Goal: Task Accomplishment & Management: Manage account settings

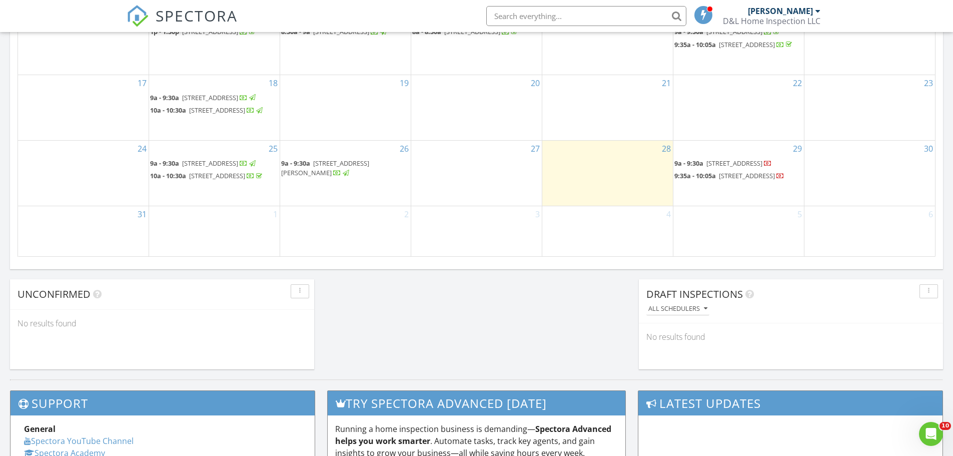
scroll to position [700, 0]
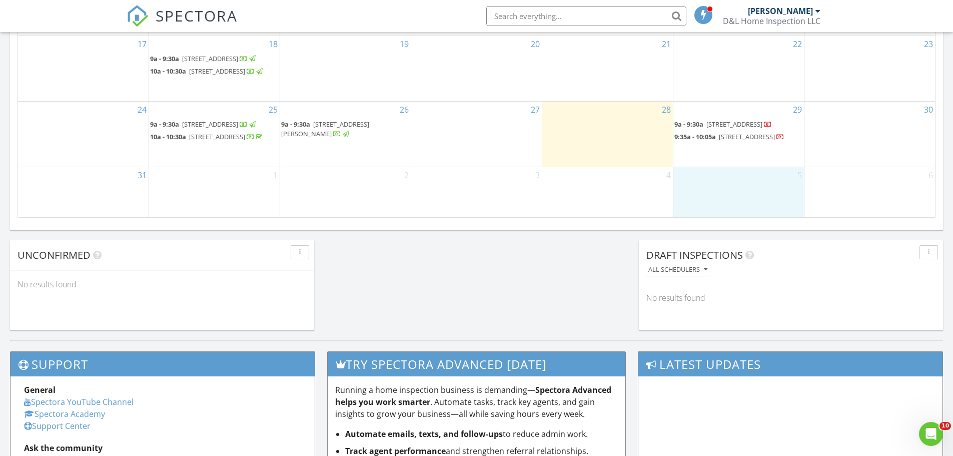
click at [743, 204] on div "5" at bounding box center [738, 192] width 131 height 50
click at [744, 162] on link "Inspection" at bounding box center [739, 162] width 52 height 16
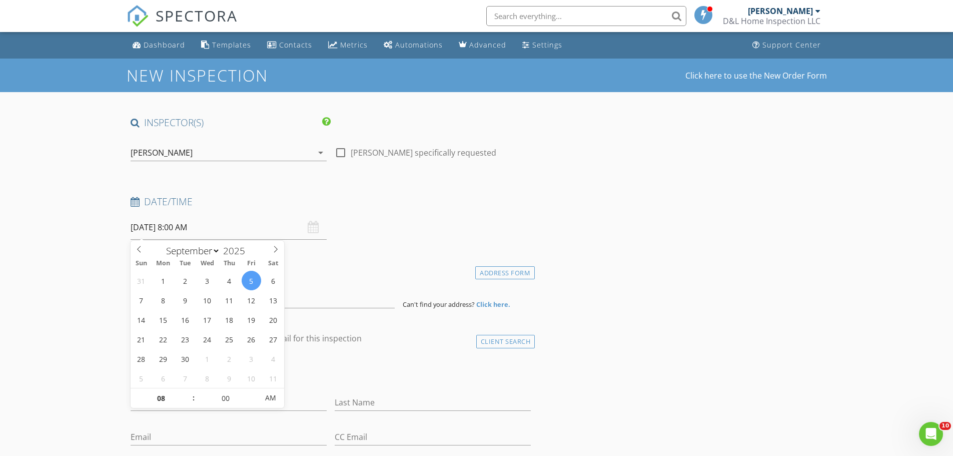
click at [213, 228] on input "09/05/2025 8:00 AM" at bounding box center [229, 227] width 196 height 25
type input "09"
type input "09/05/2025 9:00 AM"
click at [187, 390] on span at bounding box center [188, 393] width 7 height 10
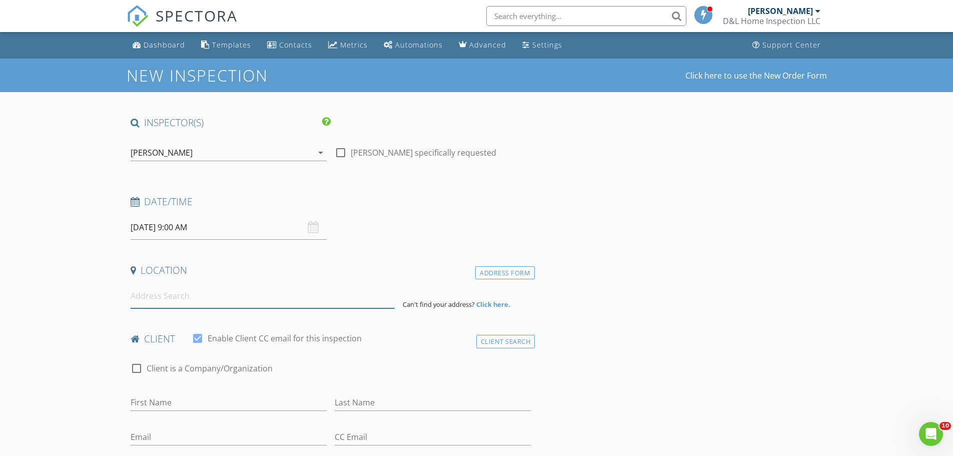
click at [197, 306] on input at bounding box center [263, 296] width 264 height 25
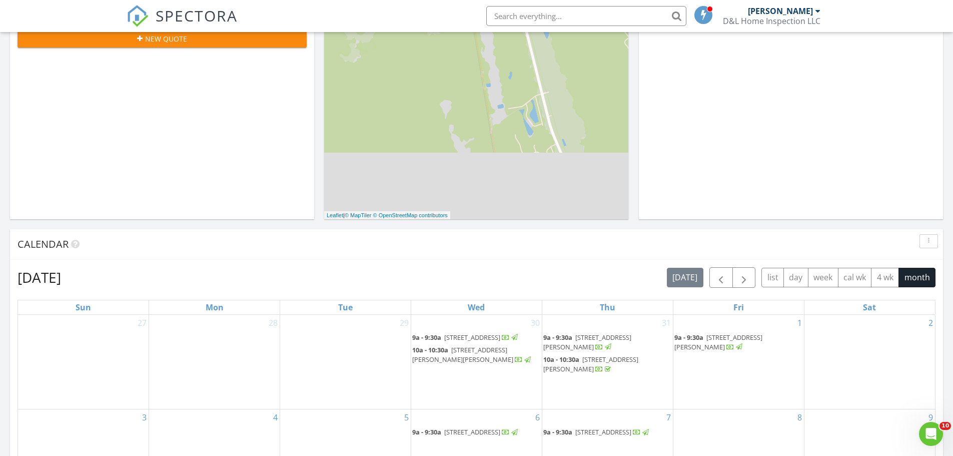
scroll to position [234, 0]
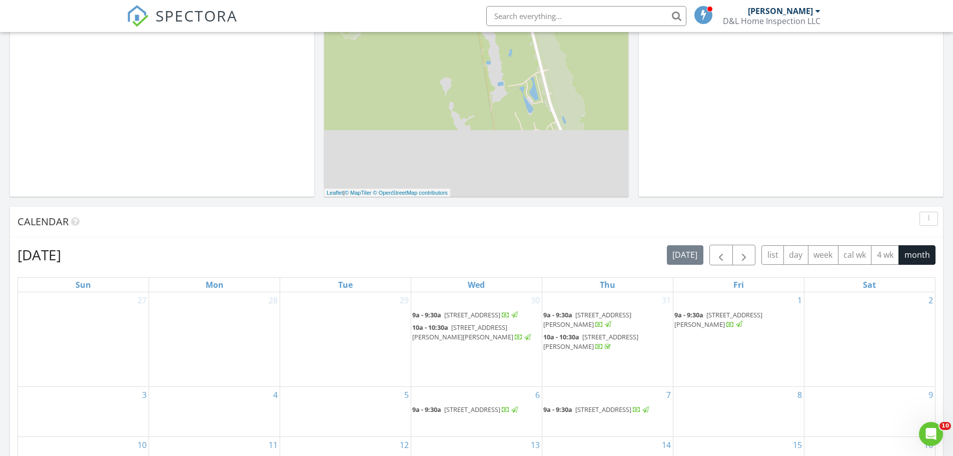
click at [565, 23] on input "text" at bounding box center [586, 16] width 200 height 20
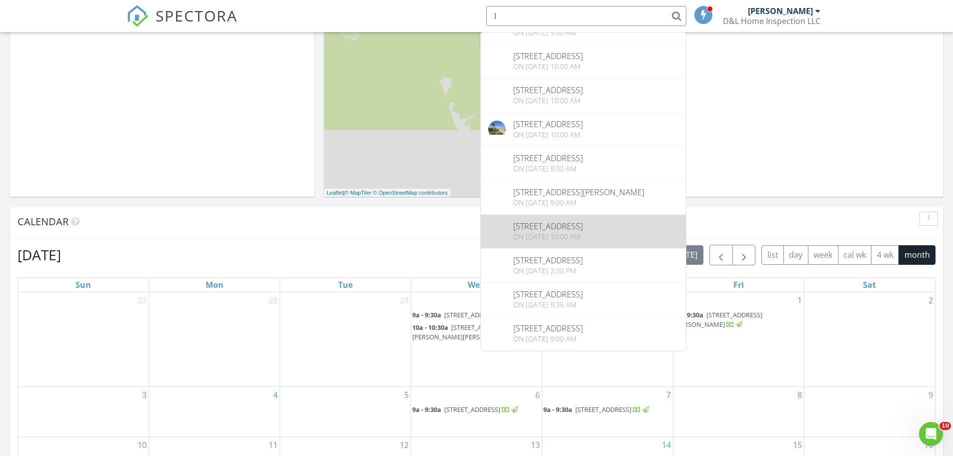
scroll to position [274, 0]
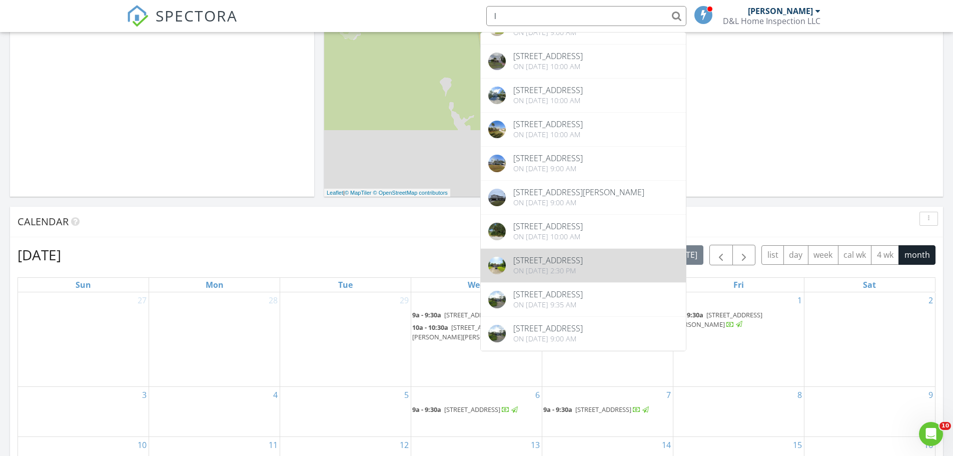
type input "l"
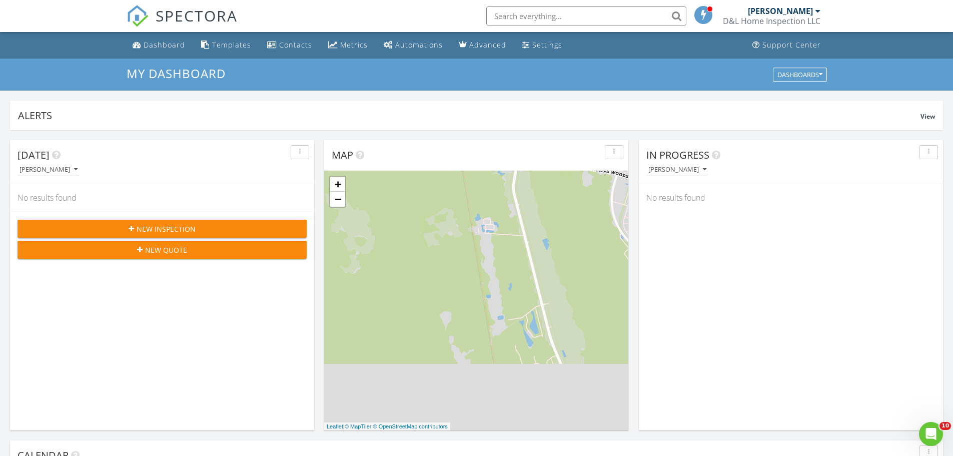
click at [502, 12] on input "text" at bounding box center [586, 16] width 200 height 20
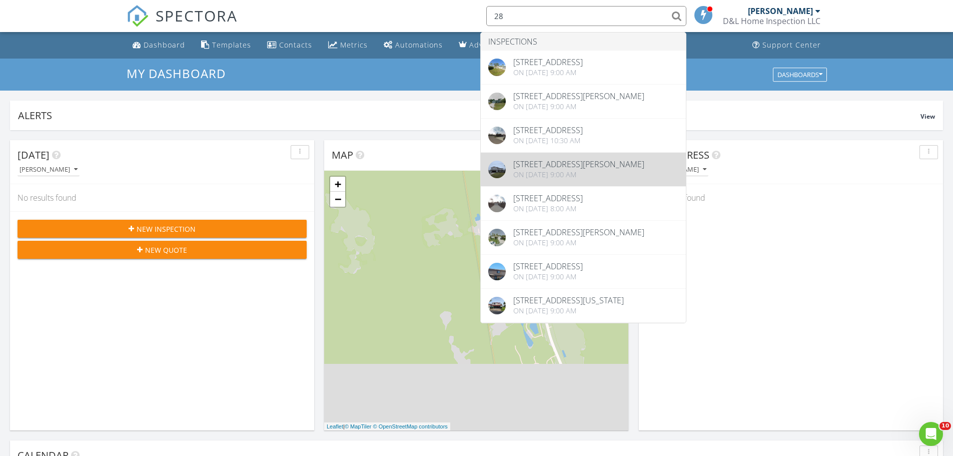
type input "28"
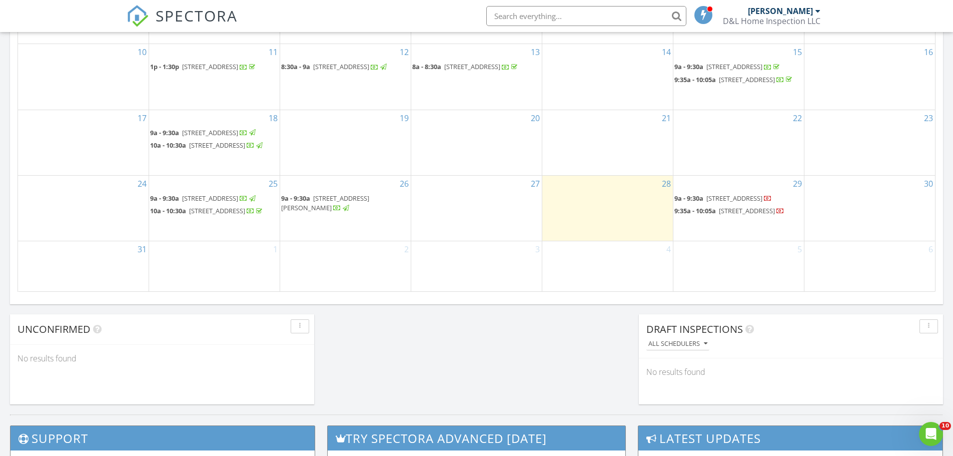
scroll to position [700, 0]
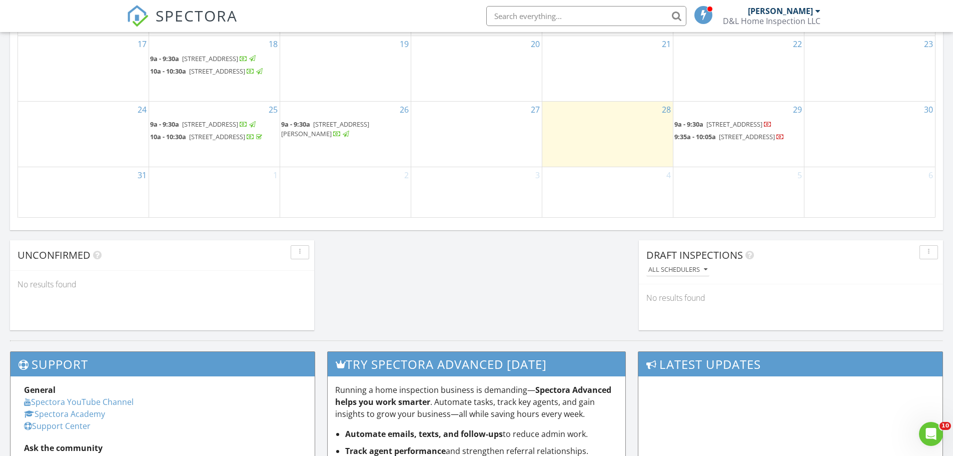
click at [740, 194] on div "5" at bounding box center [738, 192] width 131 height 50
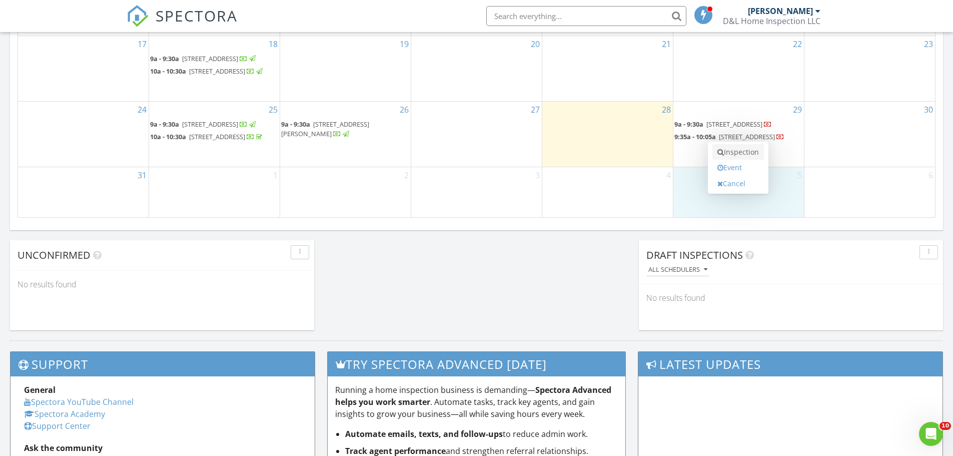
click at [739, 151] on link "Inspection" at bounding box center [739, 152] width 52 height 16
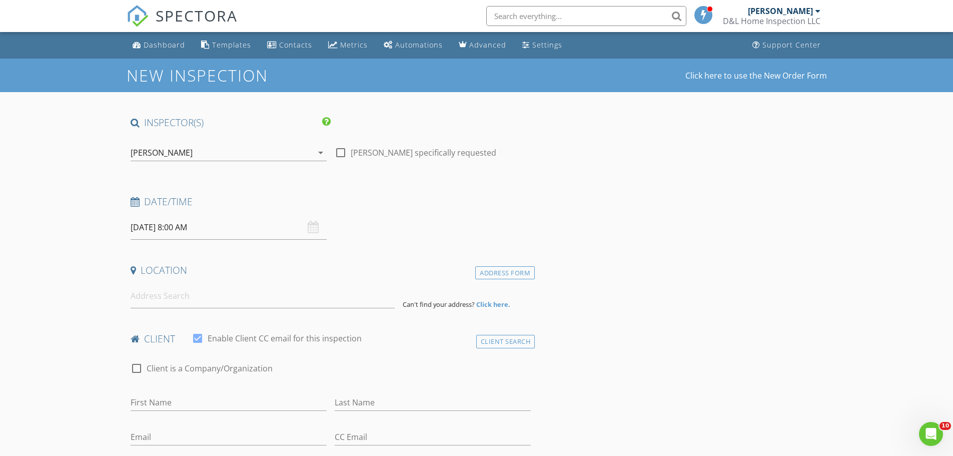
click at [181, 231] on input "[DATE] 8:00 AM" at bounding box center [229, 227] width 196 height 25
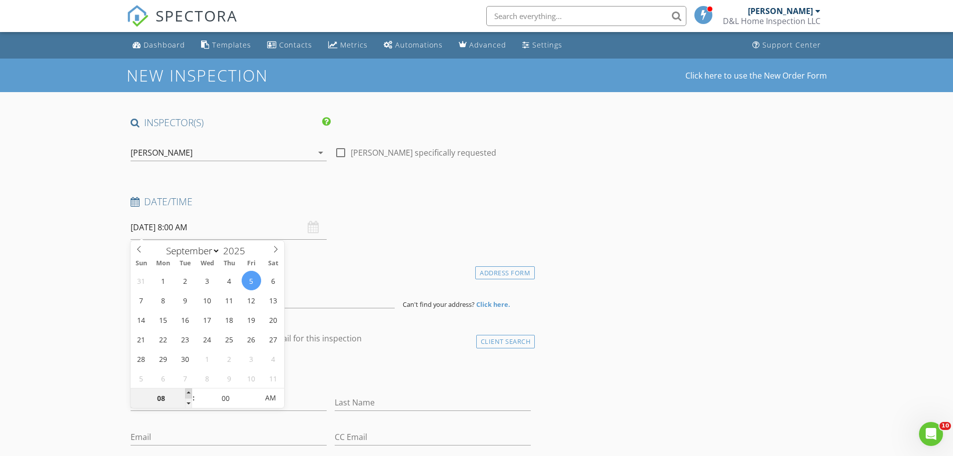
type input "09"
type input "[DATE] 9:00 AM"
click at [188, 392] on span at bounding box center [188, 393] width 7 height 10
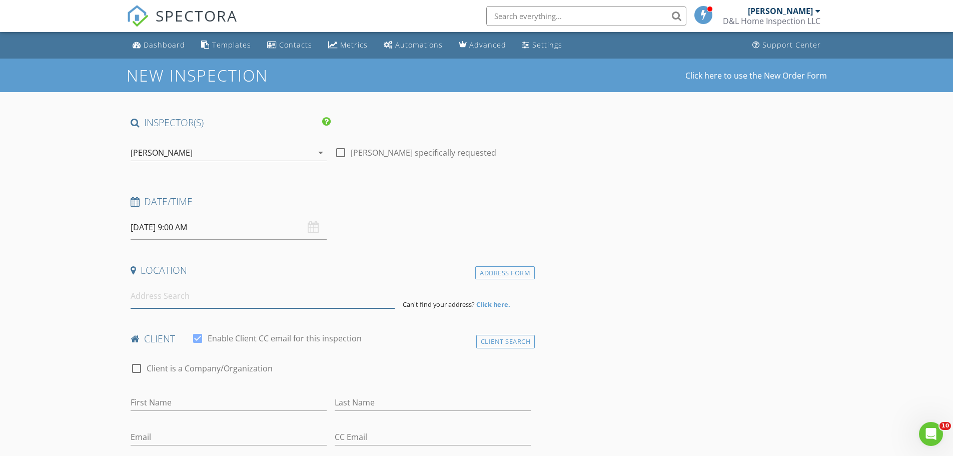
click at [167, 301] on input at bounding box center [263, 296] width 264 height 25
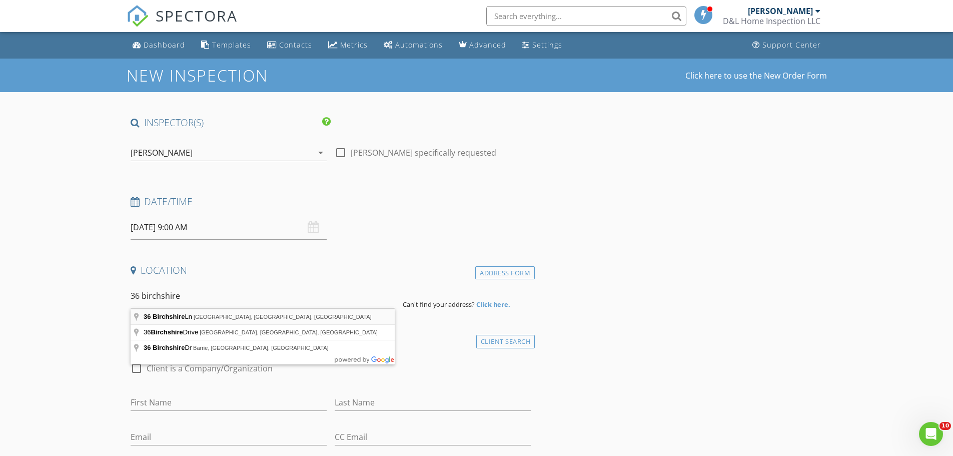
type input "[STREET_ADDRESS]"
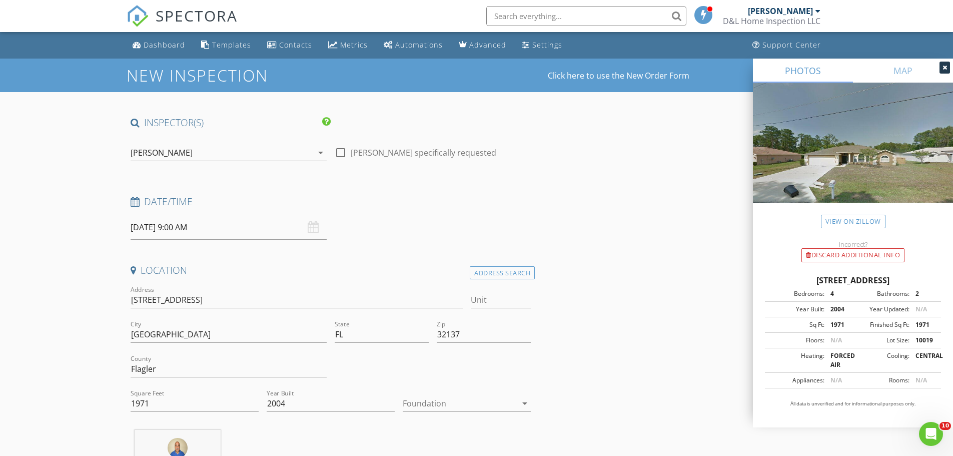
click at [440, 400] on div at bounding box center [460, 403] width 114 height 16
click at [439, 415] on div "Slab" at bounding box center [467, 414] width 112 height 12
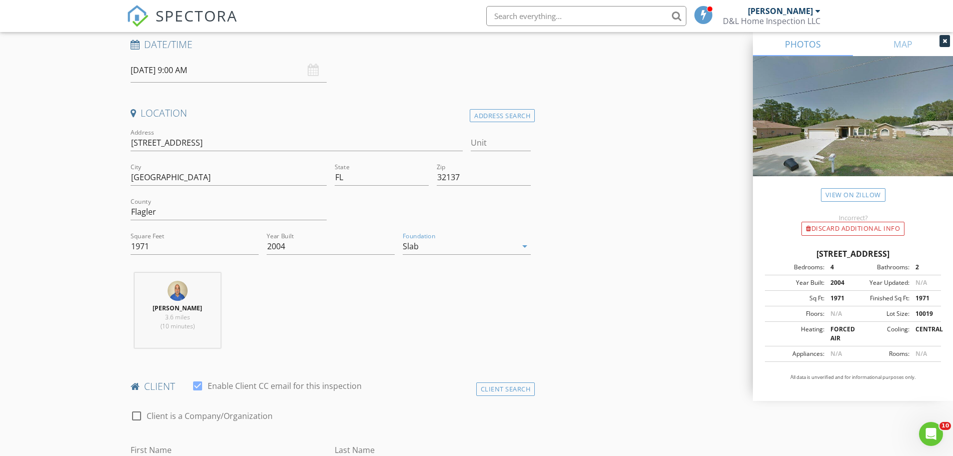
scroll to position [234, 0]
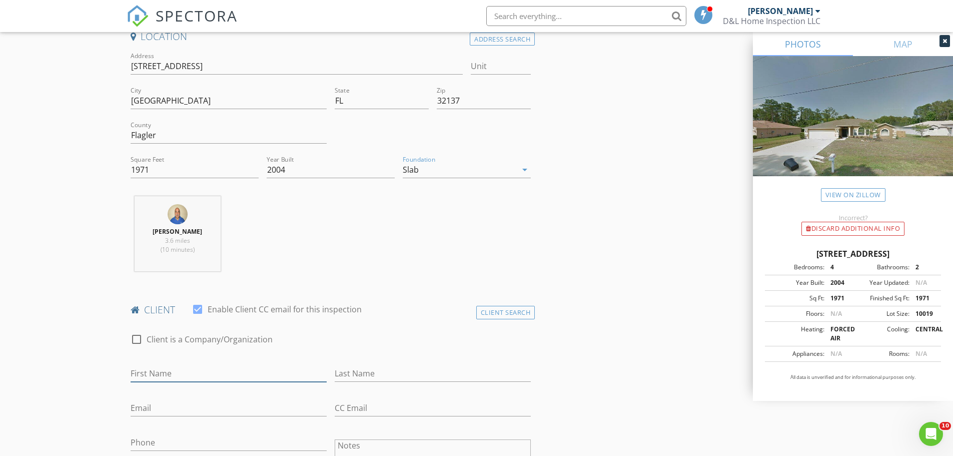
click at [187, 373] on input "First Name" at bounding box center [229, 373] width 196 height 17
type input "[PERSON_NAME]"
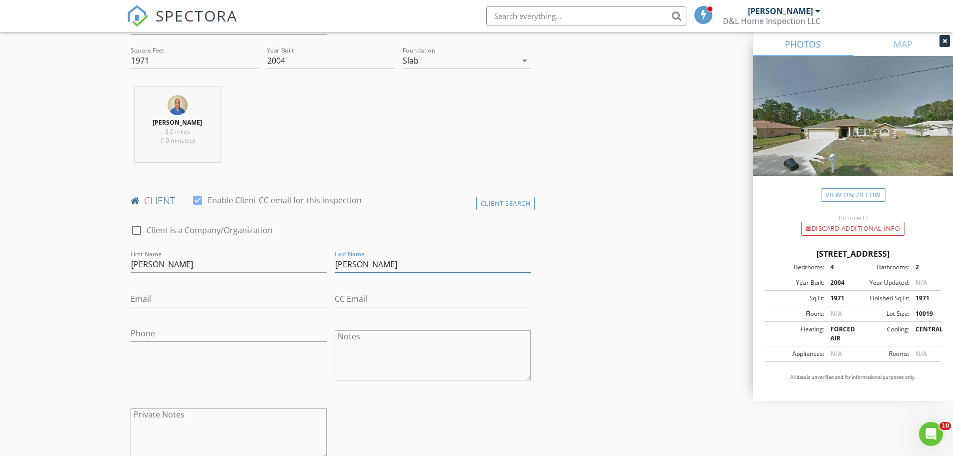
scroll to position [350, 0]
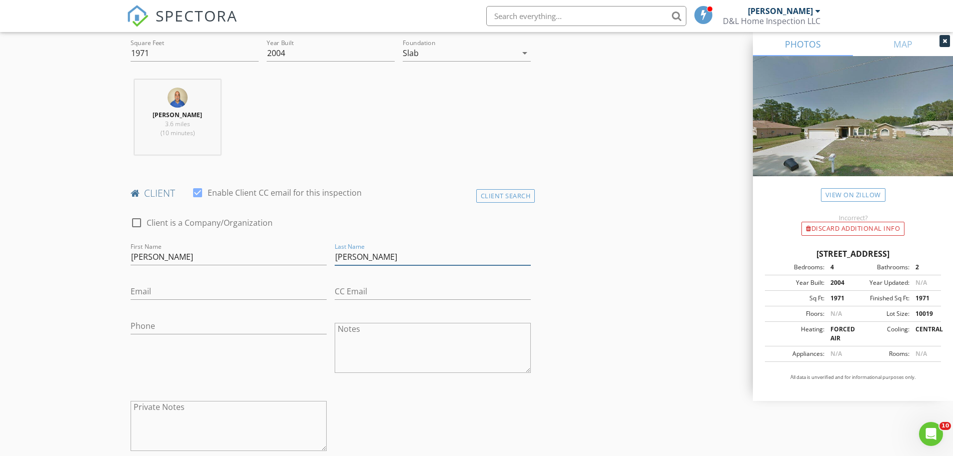
type input "[PERSON_NAME]"
click at [136, 292] on input "Email" at bounding box center [229, 291] width 196 height 17
type input "[EMAIL_ADDRESS][DOMAIN_NAME]"
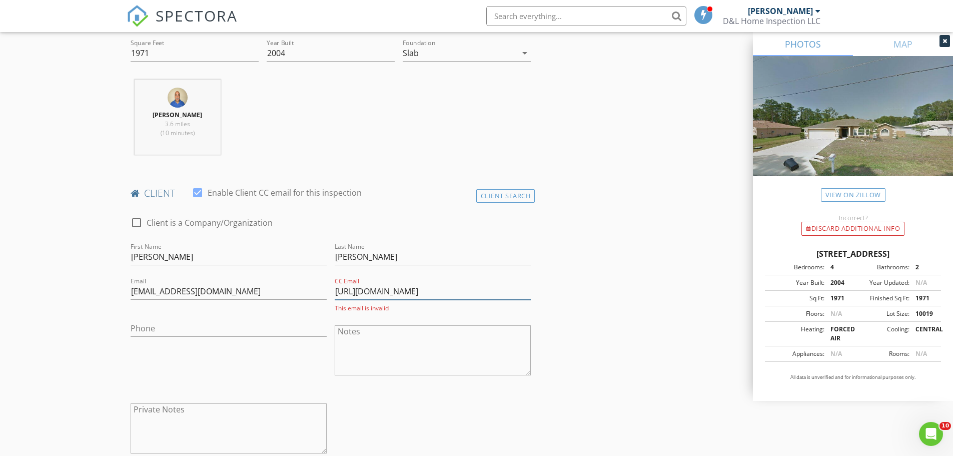
type input "https://ronhamaty.com"
click at [138, 324] on input "Phone" at bounding box center [229, 328] width 196 height 17
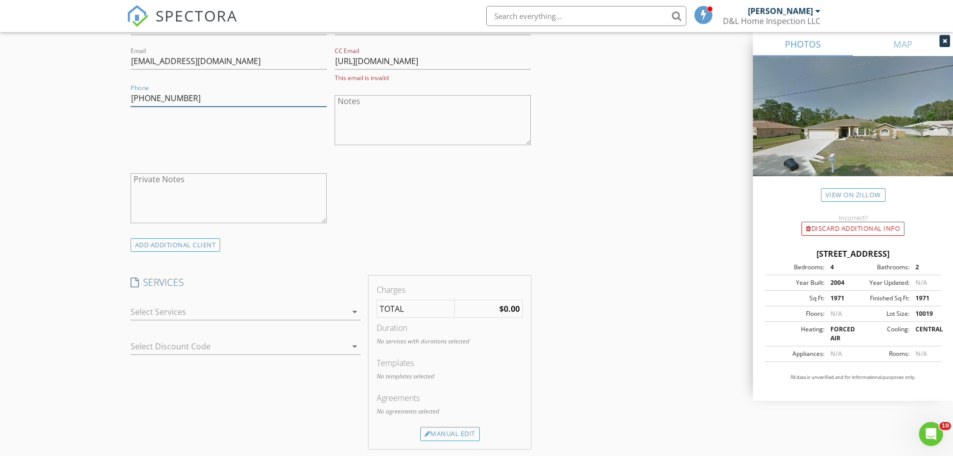
scroll to position [584, 0]
type input "[PHONE_NUMBER]"
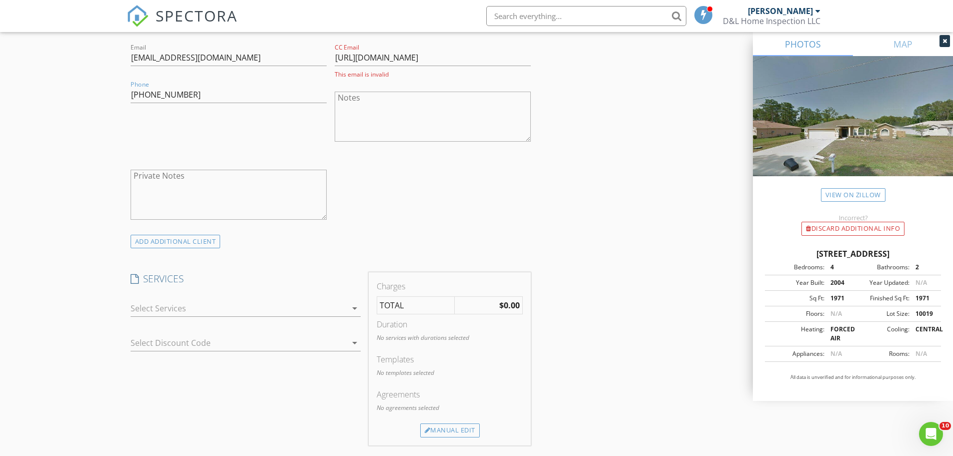
click at [194, 312] on div at bounding box center [239, 308] width 216 height 16
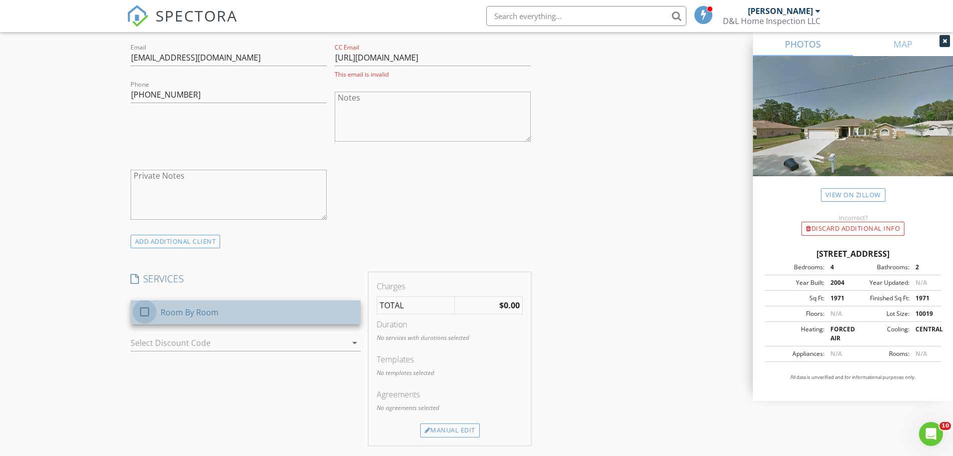
click at [144, 312] on div at bounding box center [144, 311] width 17 height 17
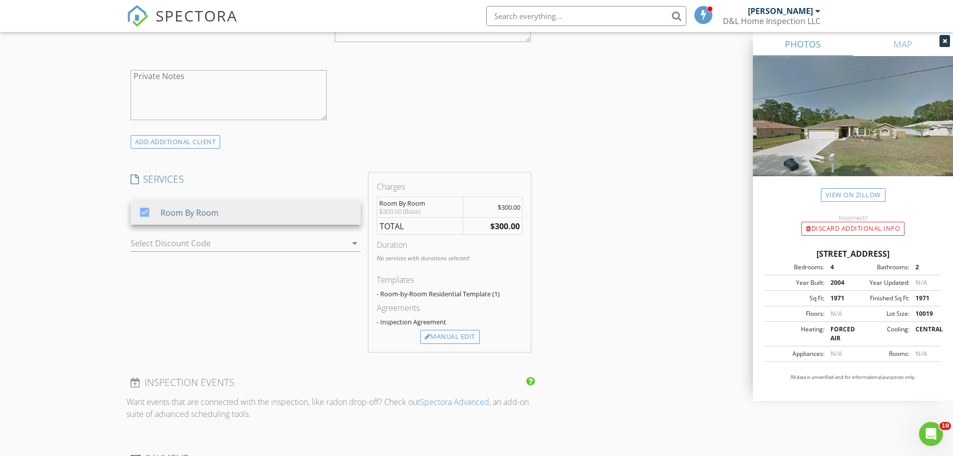
scroll to position [700, 0]
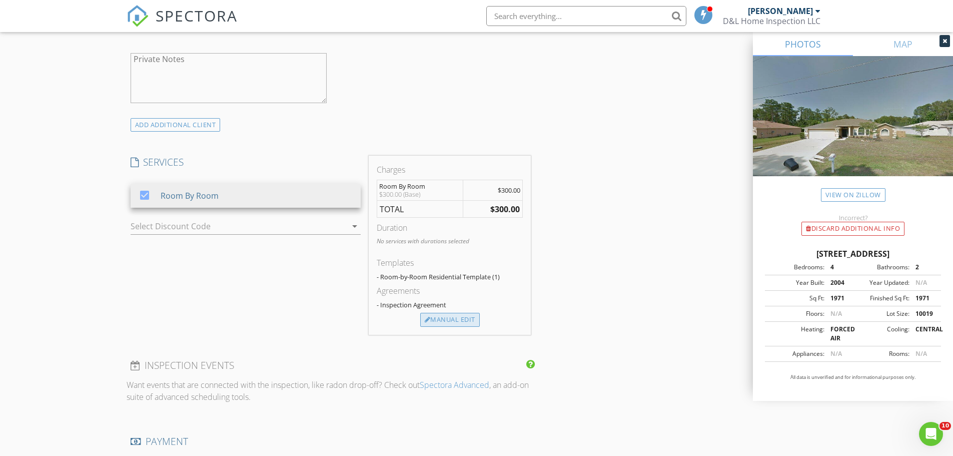
click at [453, 322] on div "Manual Edit" at bounding box center [450, 320] width 60 height 14
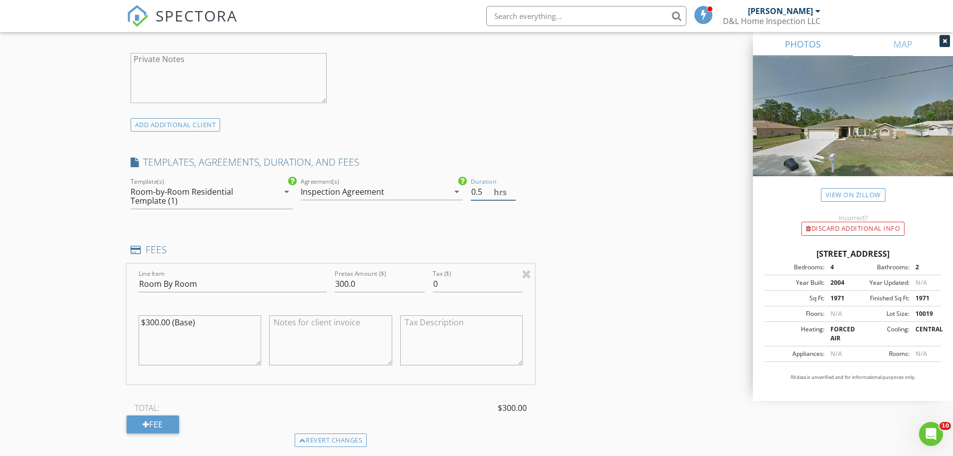
click at [512, 187] on input "0.5" at bounding box center [493, 192] width 45 height 17
click at [512, 187] on input "1" at bounding box center [493, 192] width 45 height 17
click at [512, 187] on input "1.5" at bounding box center [493, 192] width 45 height 17
click at [512, 187] on input "2" at bounding box center [493, 192] width 45 height 17
click at [512, 187] on input "2.5" at bounding box center [493, 192] width 45 height 17
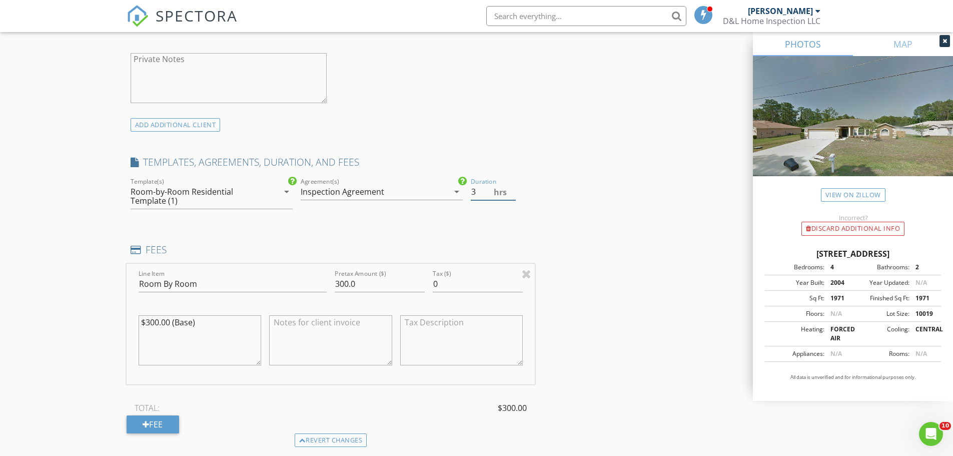
type input "3"
click at [512, 187] on input "3" at bounding box center [493, 192] width 45 height 17
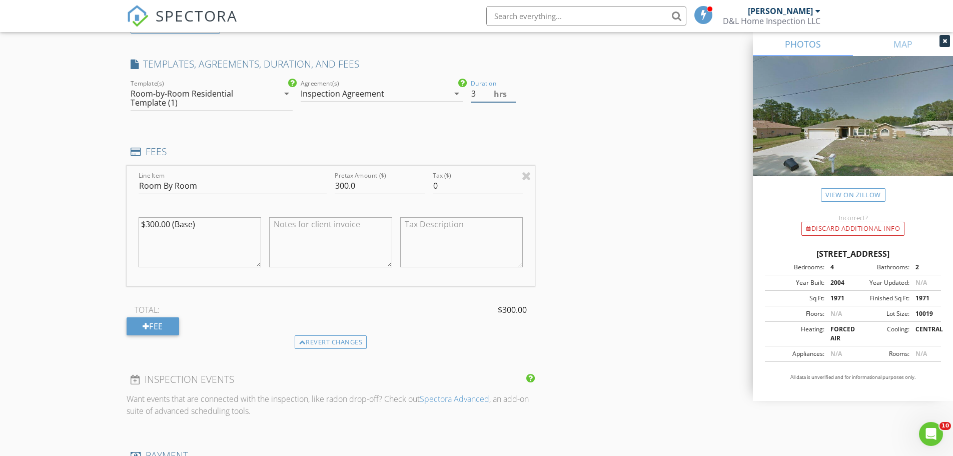
scroll to position [817, 0]
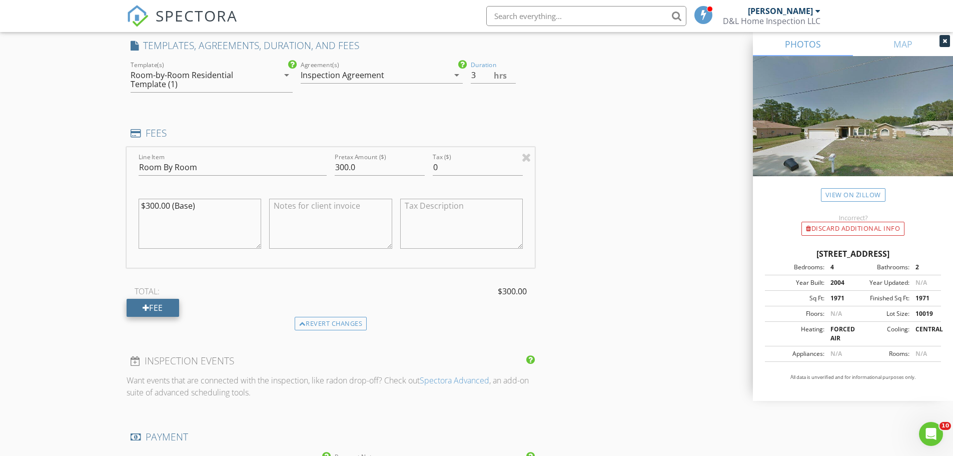
click at [166, 309] on div "Fee" at bounding box center [153, 308] width 53 height 18
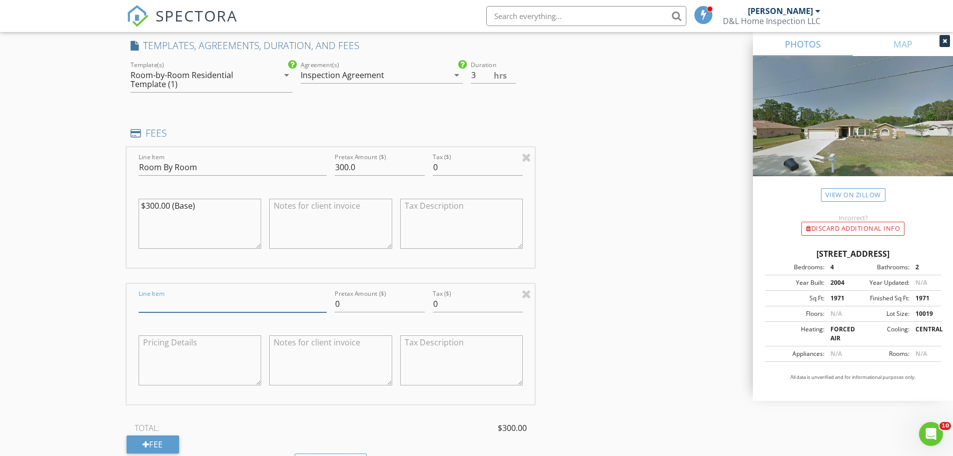
click at [178, 305] on input "Line Item" at bounding box center [233, 304] width 188 height 17
type input "4 Point Inspection"
click at [278, 350] on textarea at bounding box center [330, 360] width 123 height 50
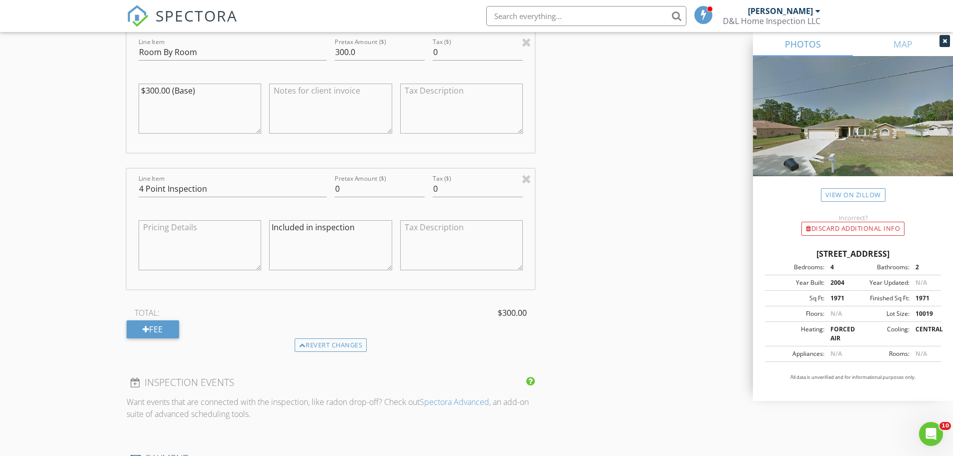
scroll to position [1051, 0]
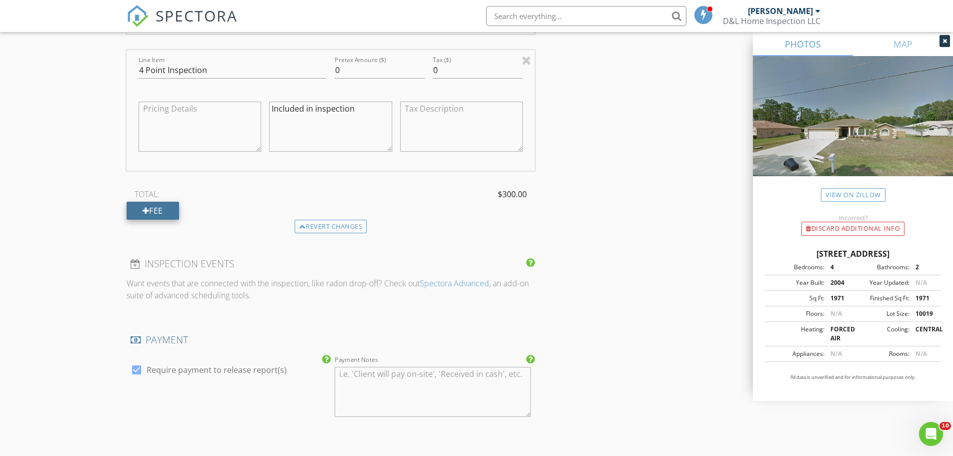
type textarea "Included in inspection"
click at [158, 209] on div "Fee" at bounding box center [153, 211] width 53 height 18
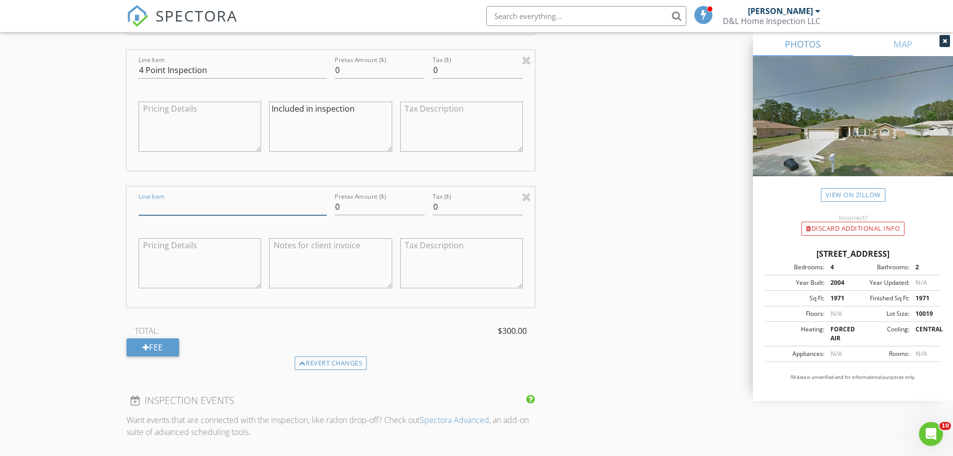
click at [165, 205] on input "Line Item" at bounding box center [233, 207] width 188 height 17
type input "Wind mitigation"
click at [335, 205] on input "0" at bounding box center [380, 207] width 90 height 17
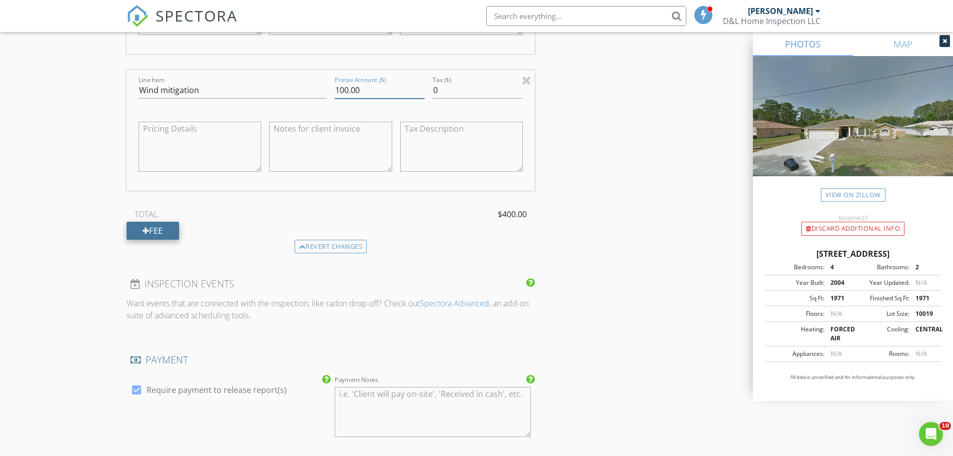
type input "100.00"
click at [159, 229] on div "Fee" at bounding box center [153, 231] width 53 height 18
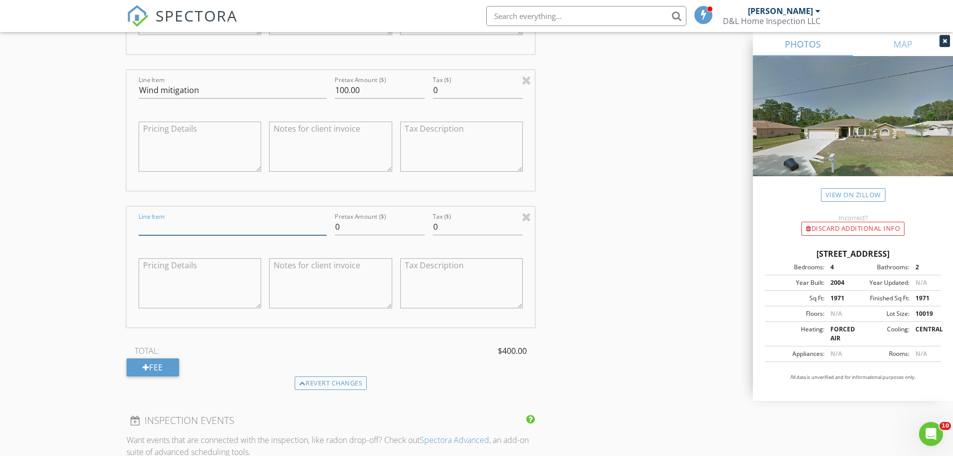
click at [159, 229] on input "Line Item" at bounding box center [233, 227] width 188 height 17
type input "Pool Inspcetion"
click at [336, 227] on input "0" at bounding box center [380, 227] width 90 height 17
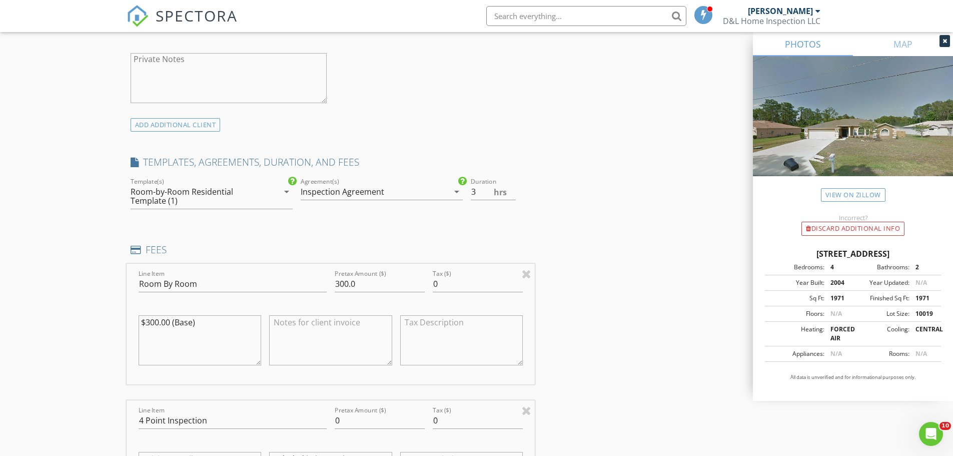
scroll to position [467, 0]
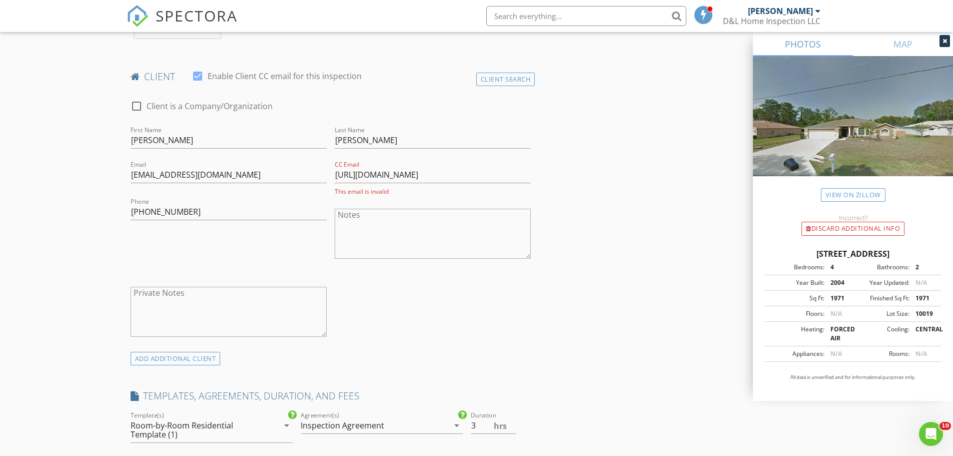
type input "125.00"
click at [438, 177] on input "https://ronhamaty.com" at bounding box center [433, 175] width 196 height 17
type input "h"
click at [438, 172] on input "[URL][DOMAIN_NAME]" at bounding box center [433, 175] width 196 height 17
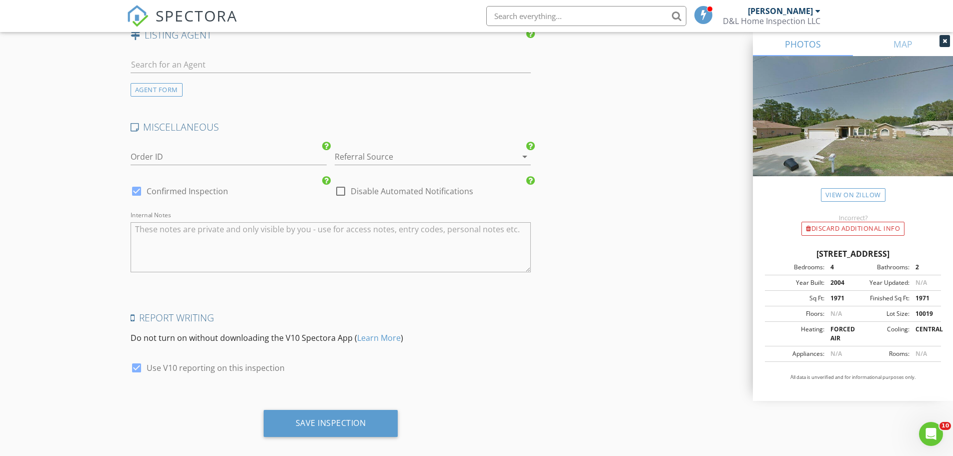
scroll to position [1856, 0]
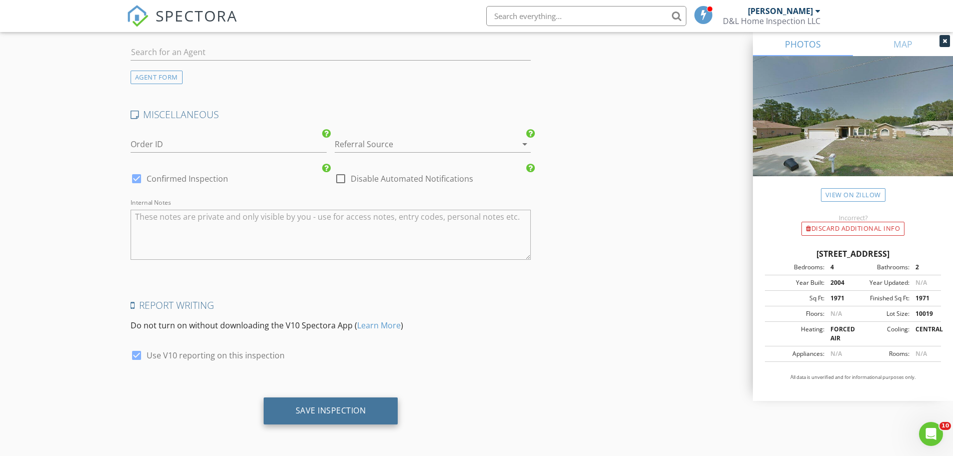
type input "[URL][DOMAIN_NAME]"
click at [329, 408] on div "Save Inspection" at bounding box center [331, 410] width 71 height 10
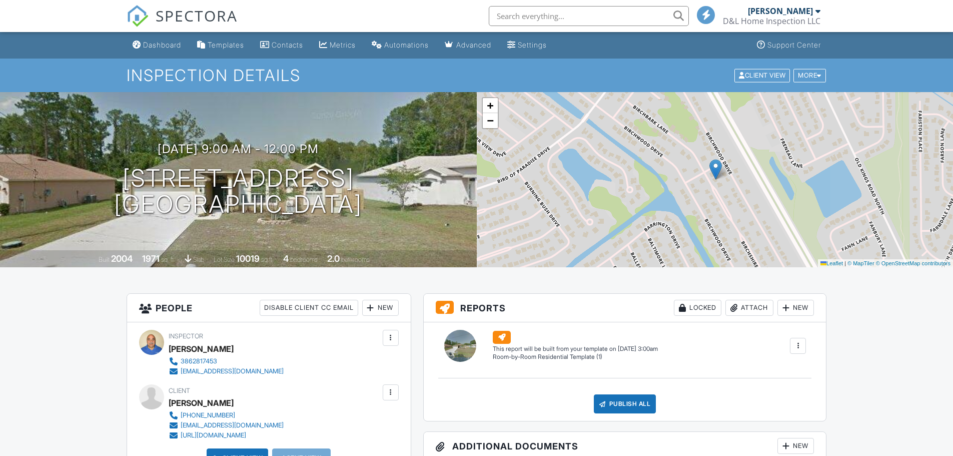
click at [800, 310] on div "New" at bounding box center [796, 308] width 37 height 16
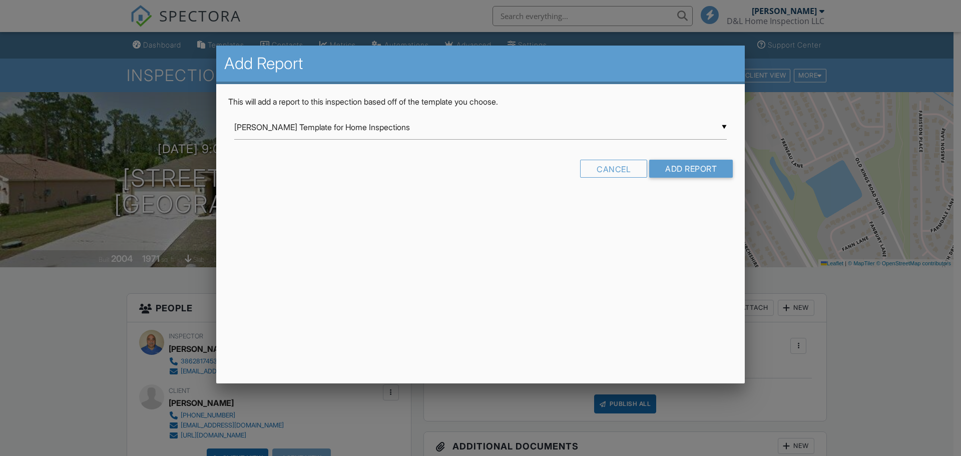
click at [452, 129] on input "[PERSON_NAME] Template for Home Inspections" at bounding box center [480, 127] width 492 height 25
click at [294, 360] on span "[US_STATE] 4-Point Inspection Form (2025)" at bounding box center [480, 361] width 492 height 25
type input "[US_STATE] 4-Point Inspection Form (2025)"
click at [679, 170] on input "Add Report" at bounding box center [691, 169] width 84 height 18
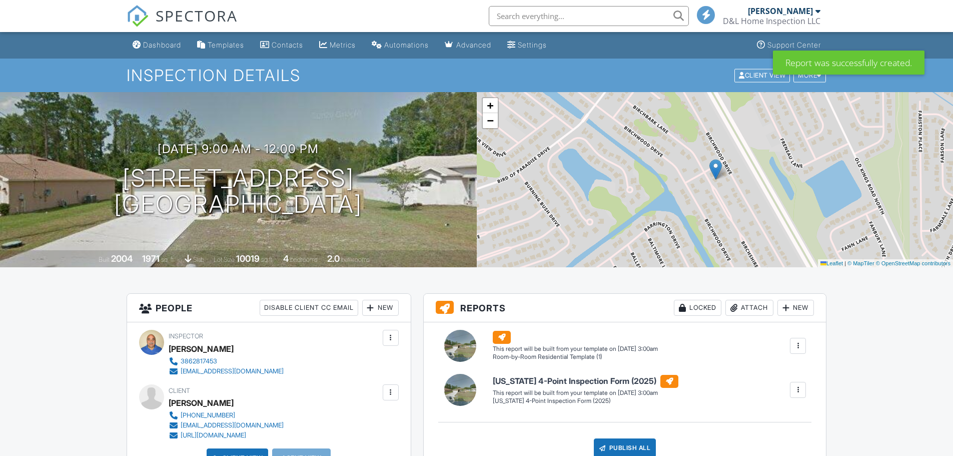
click at [796, 315] on div "New" at bounding box center [796, 308] width 37 height 16
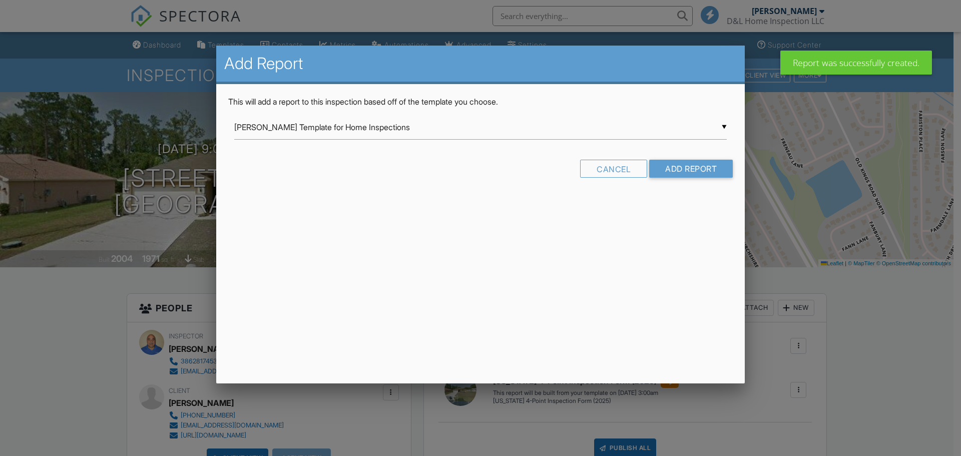
click at [508, 134] on input "[PERSON_NAME] Template for Home Inspections" at bounding box center [480, 127] width 492 height 25
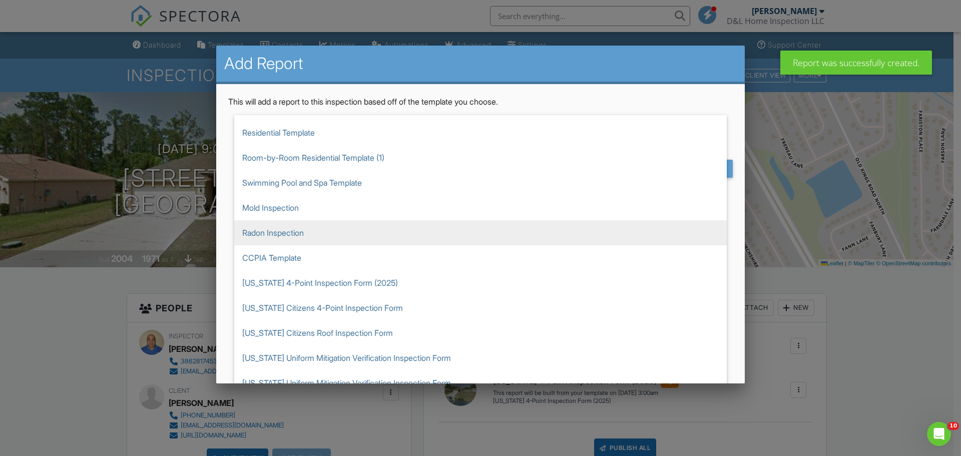
scroll to position [200, 0]
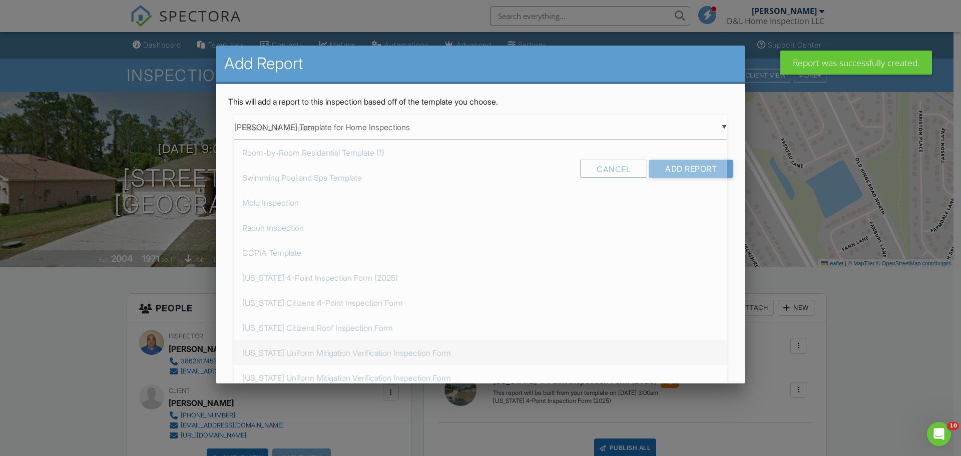
click at [327, 352] on span "[US_STATE] Uniform Mitigation Verification Inspection Form" at bounding box center [480, 352] width 492 height 25
type input "[US_STATE] Uniform Mitigation Verification Inspection Form"
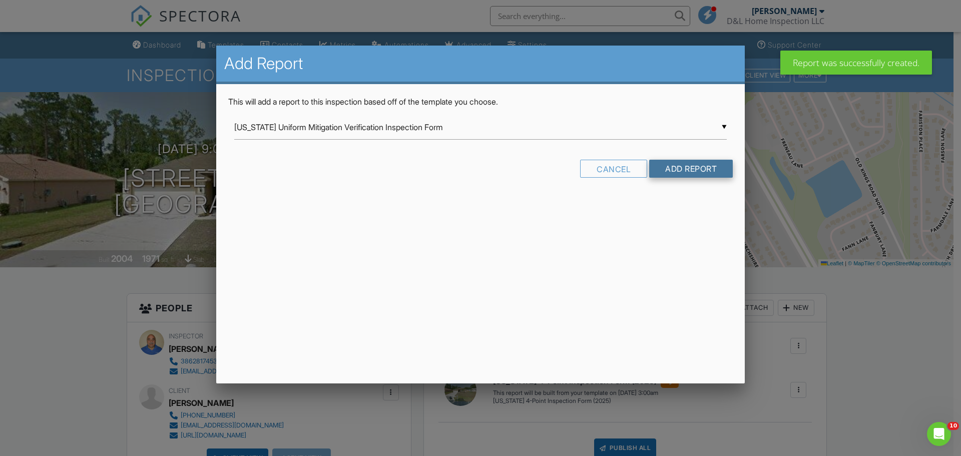
click at [682, 167] on input "Add Report" at bounding box center [691, 169] width 84 height 18
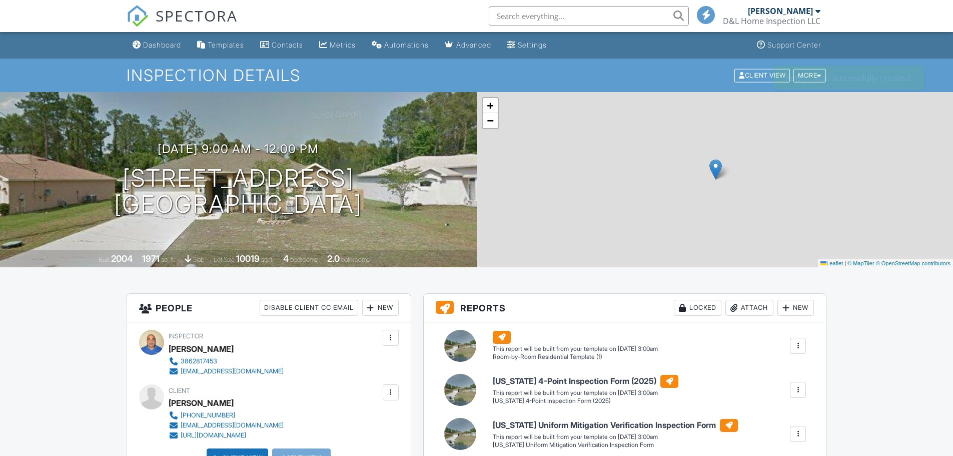
click at [785, 303] on div at bounding box center [786, 308] width 10 height 10
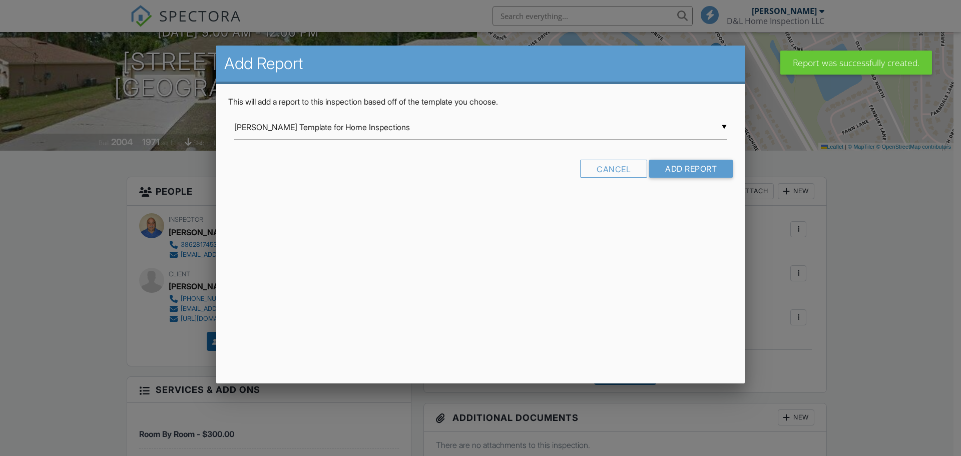
scroll to position [117, 0]
click at [417, 130] on input "Ben Gromicko's Template for Home Inspections" at bounding box center [480, 127] width 492 height 25
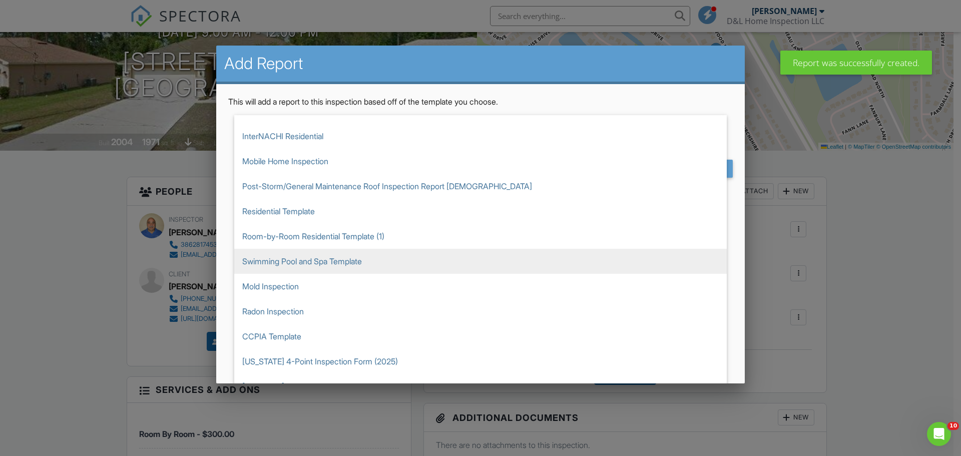
click at [286, 263] on span "Swimming Pool and Spa Template" at bounding box center [480, 261] width 492 height 25
type input "Swimming Pool and Spa Template"
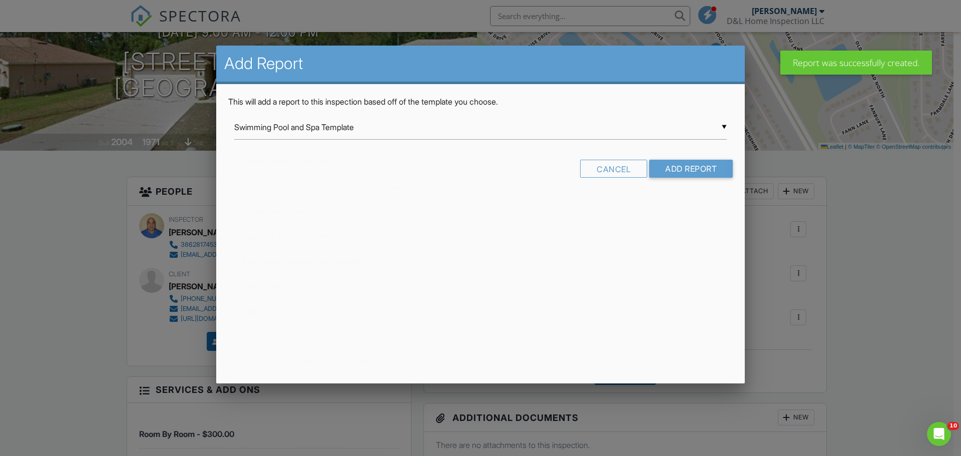
scroll to position [0, 0]
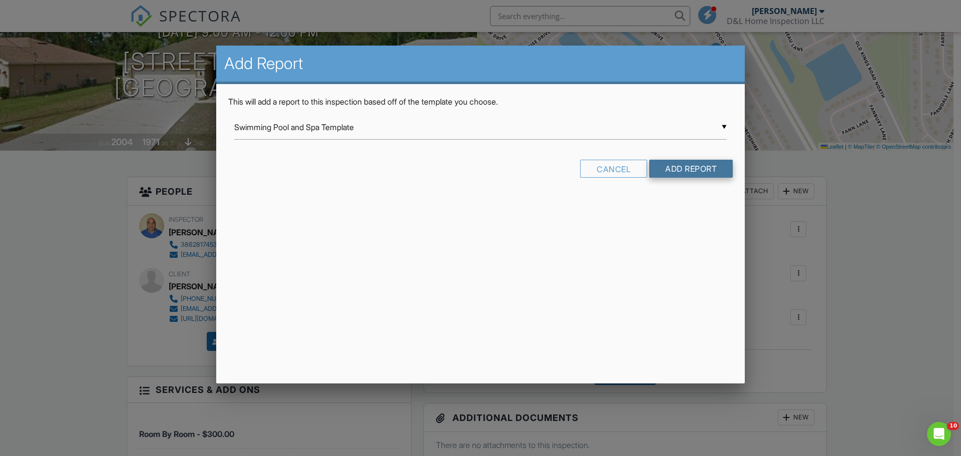
click at [682, 170] on input "Add Report" at bounding box center [691, 169] width 84 height 18
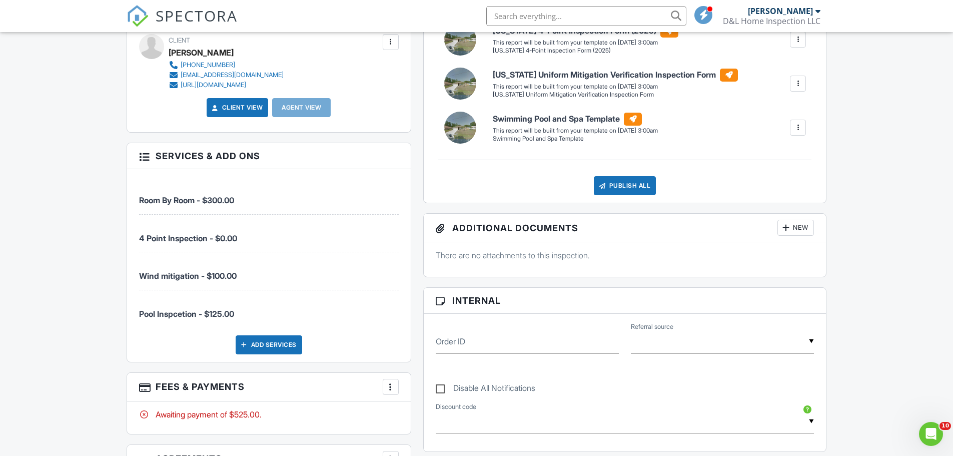
scroll to position [467, 0]
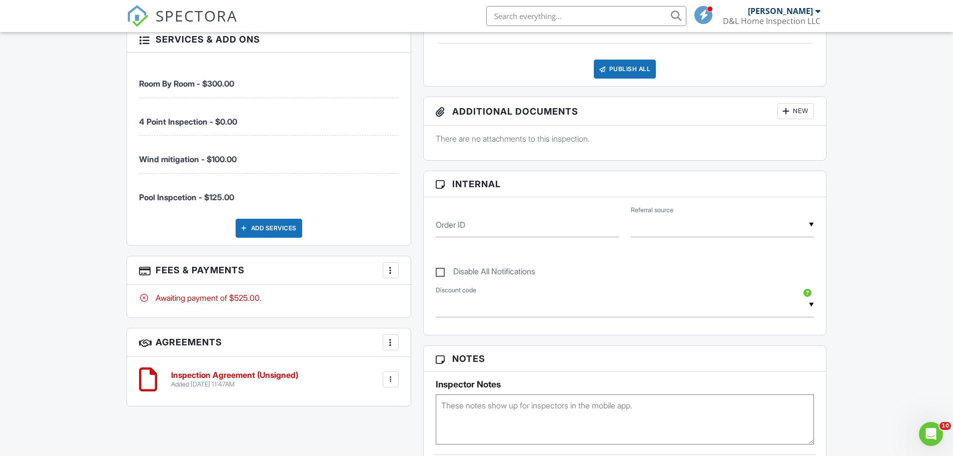
click at [390, 268] on div at bounding box center [391, 270] width 10 height 10
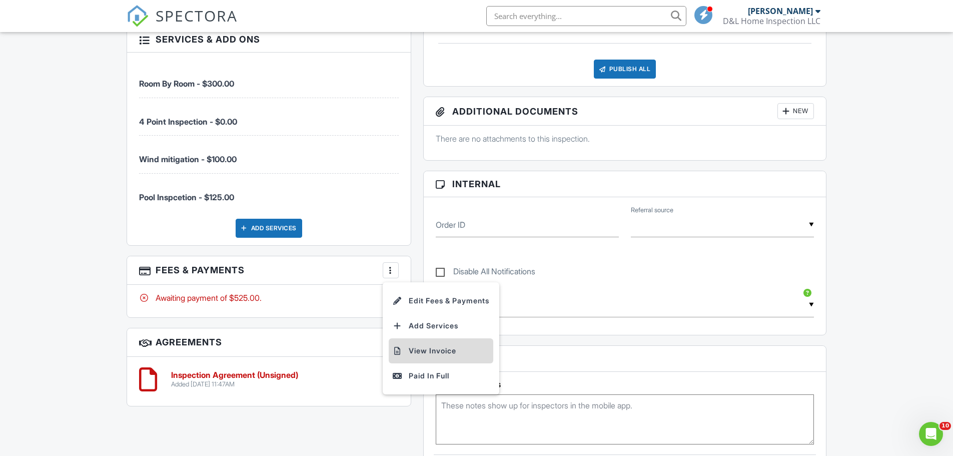
click at [418, 352] on li "View Invoice" at bounding box center [441, 350] width 105 height 25
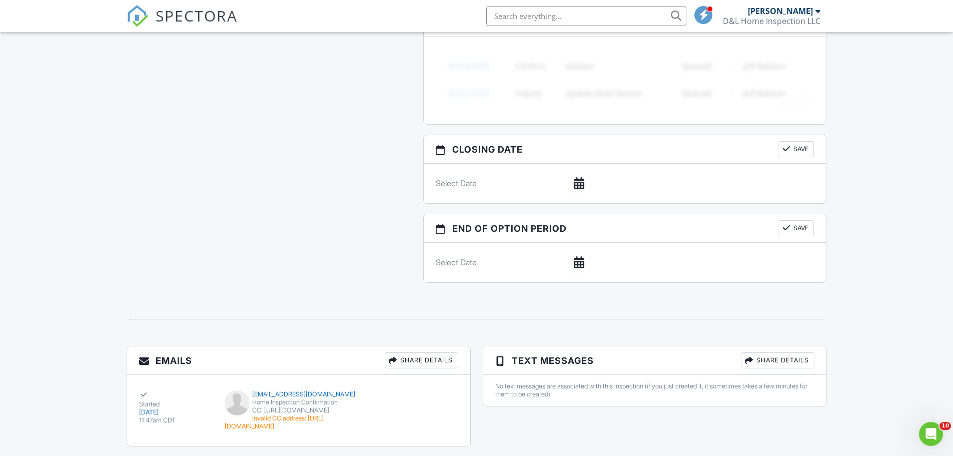
scroll to position [990, 0]
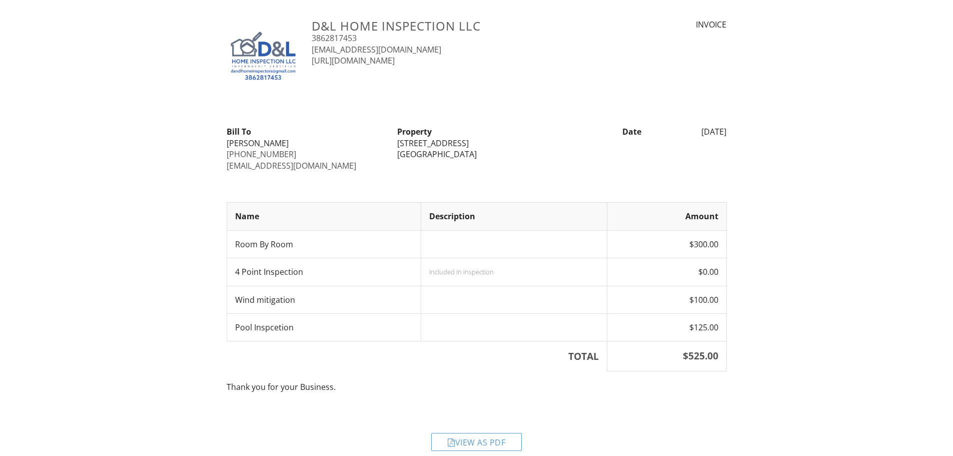
scroll to position [25, 0]
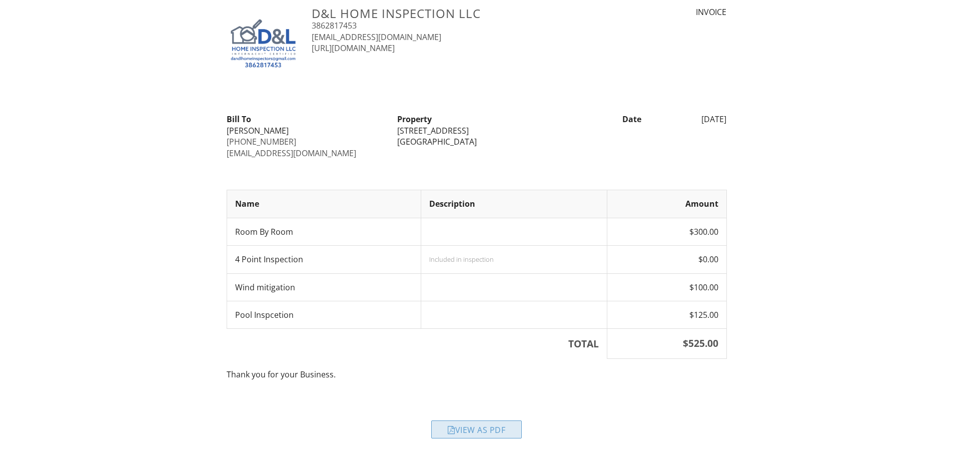
click at [481, 429] on div "View as PDF" at bounding box center [476, 429] width 91 height 18
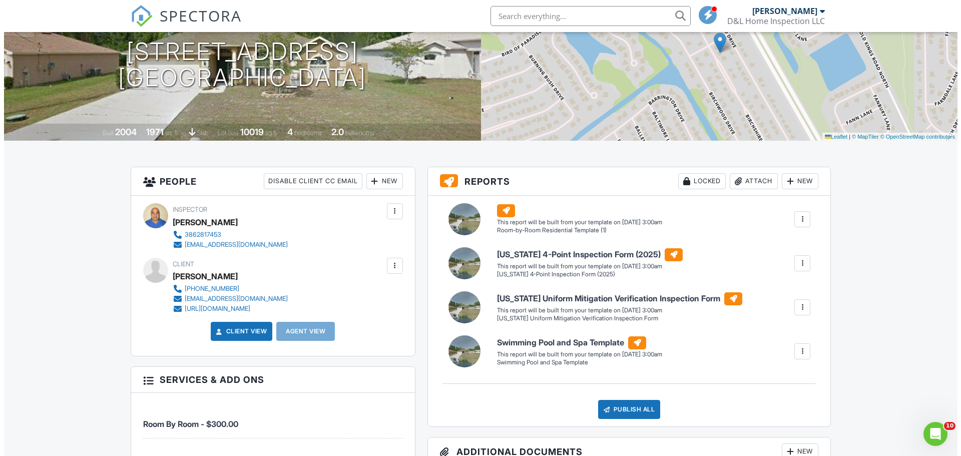
scroll to position [117, 0]
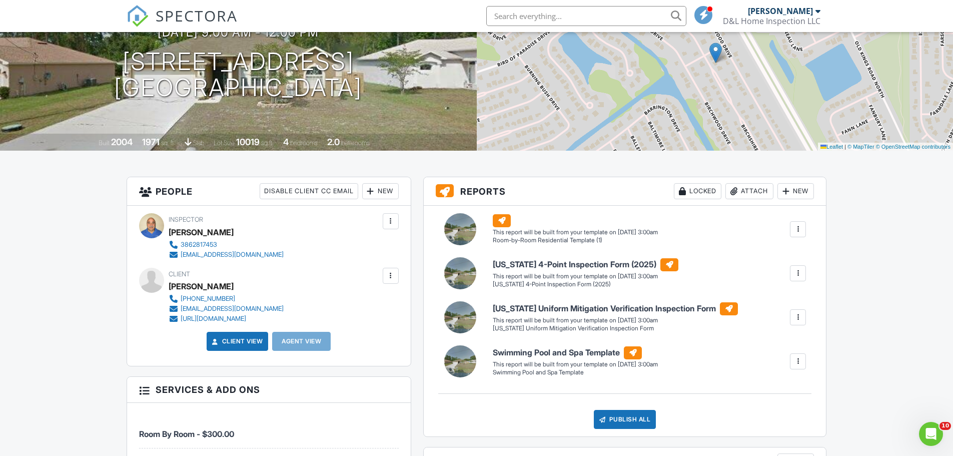
click at [392, 278] on div at bounding box center [391, 276] width 10 height 10
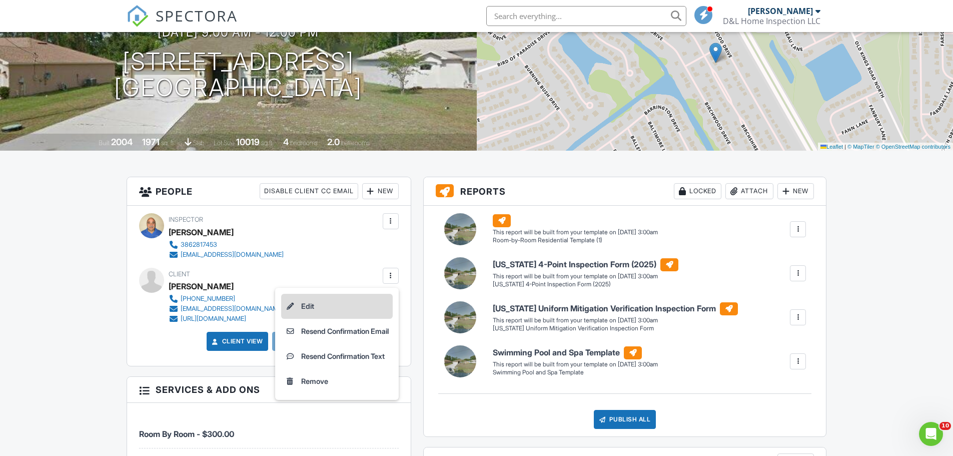
click at [328, 307] on li "Edit" at bounding box center [337, 306] width 112 height 25
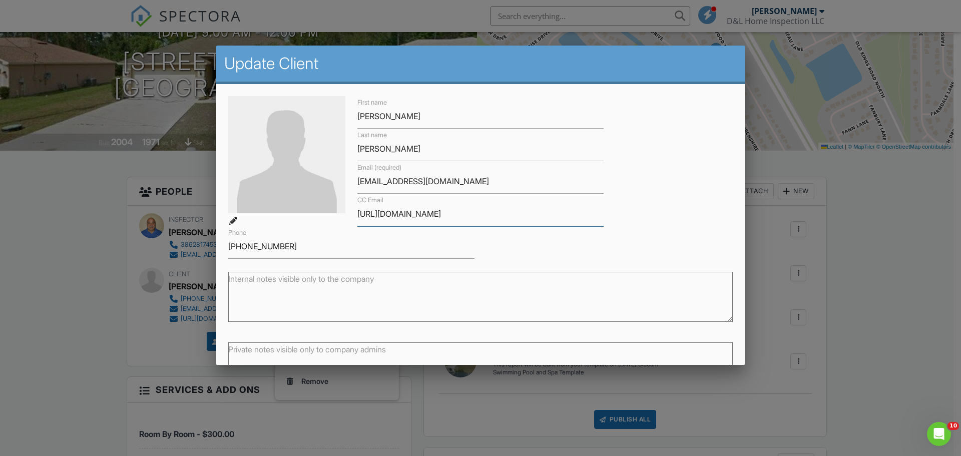
click at [458, 214] on input "https://realtyatlantic.com" at bounding box center [480, 214] width 246 height 25
type input "h"
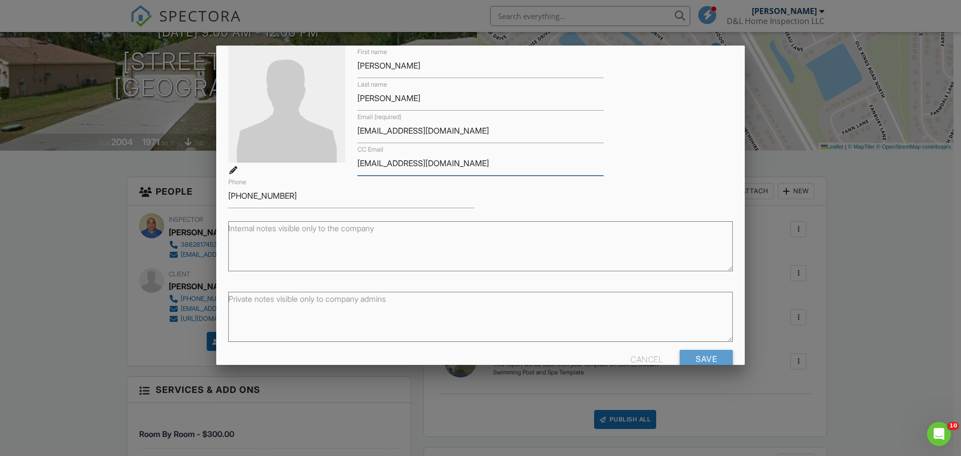
scroll to position [73, 0]
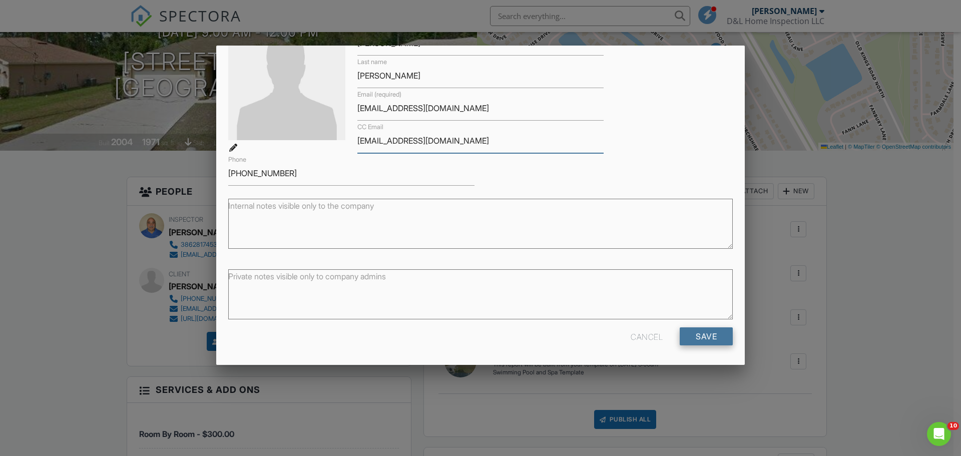
type input "[EMAIL_ADDRESS][DOMAIN_NAME]"
click at [689, 340] on input "Save" at bounding box center [705, 336] width 53 height 18
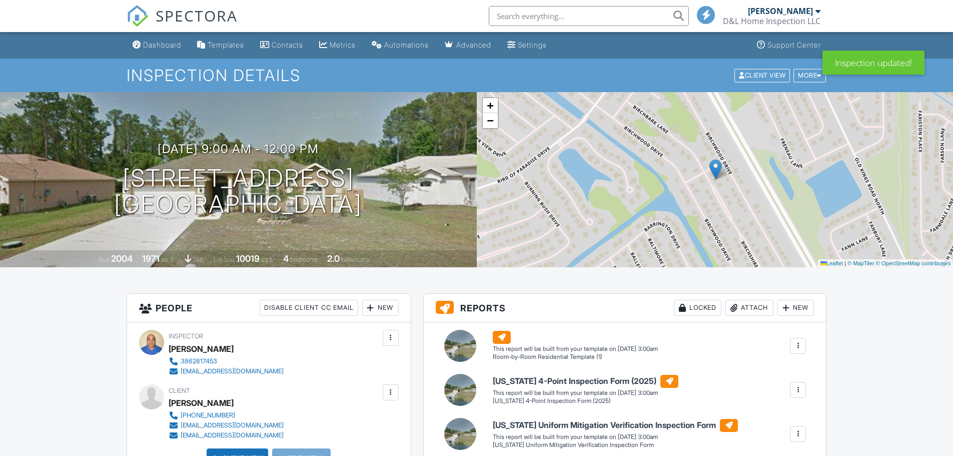
click at [389, 387] on div at bounding box center [391, 392] width 10 height 10
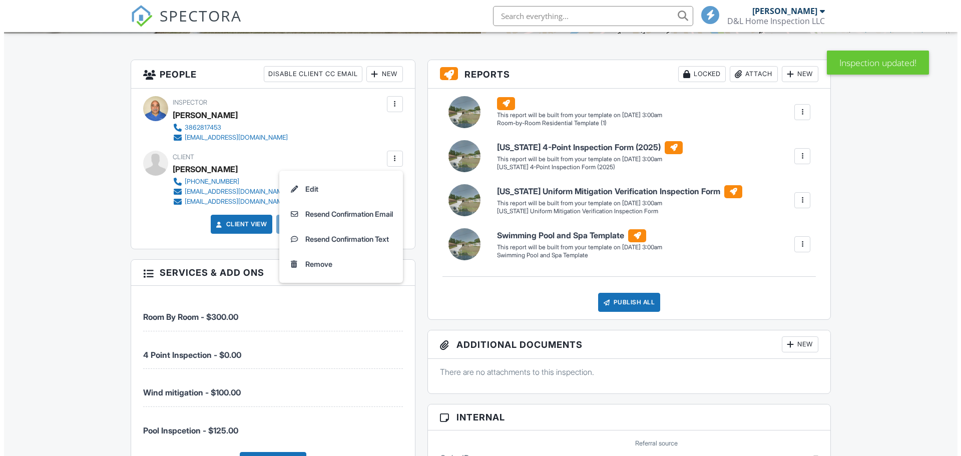
scroll to position [234, 0]
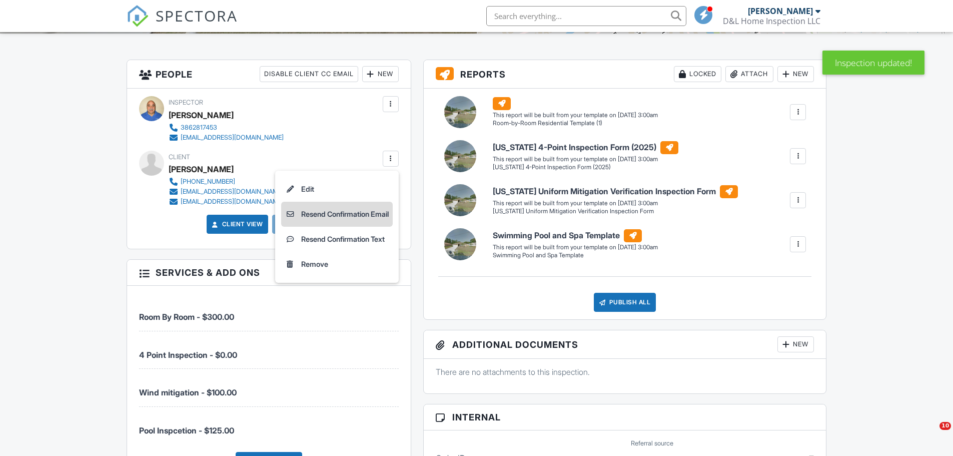
click at [340, 214] on li "Resend Confirmation Email" at bounding box center [337, 214] width 112 height 25
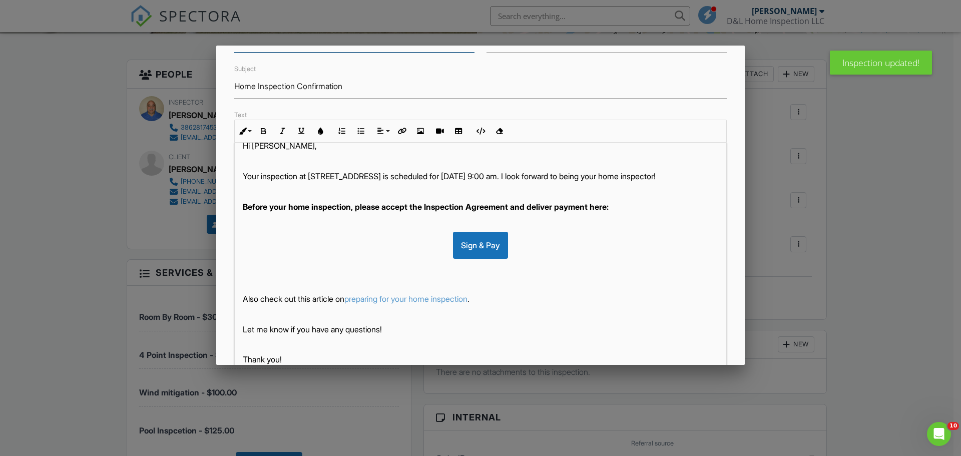
scroll to position [173, 0]
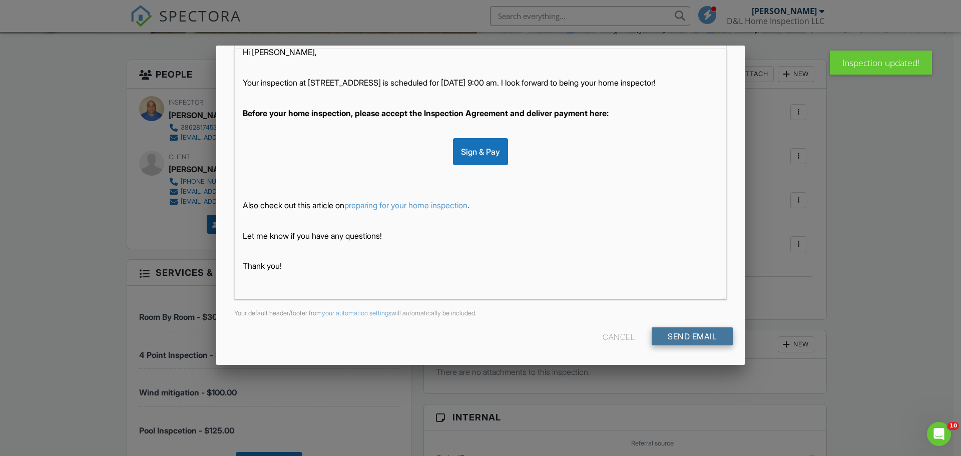
click at [689, 338] on input "Send Email" at bounding box center [691, 336] width 81 height 18
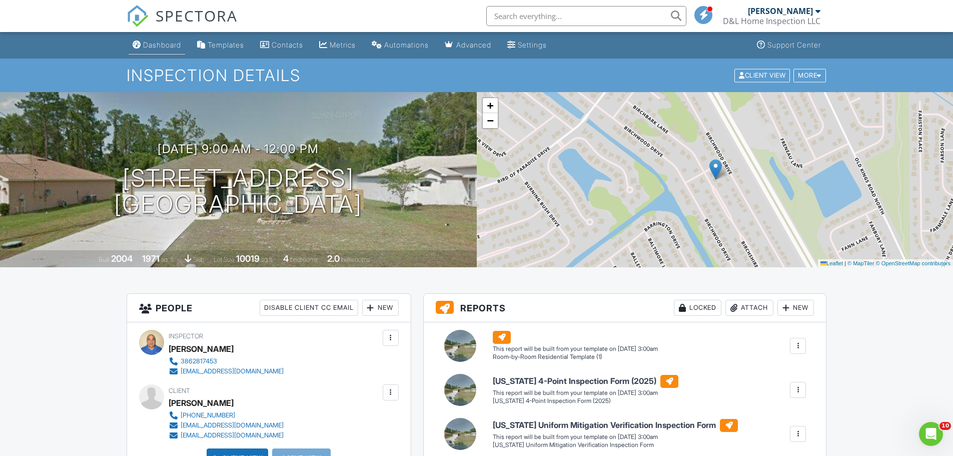
click at [164, 42] on div "Dashboard" at bounding box center [162, 45] width 38 height 9
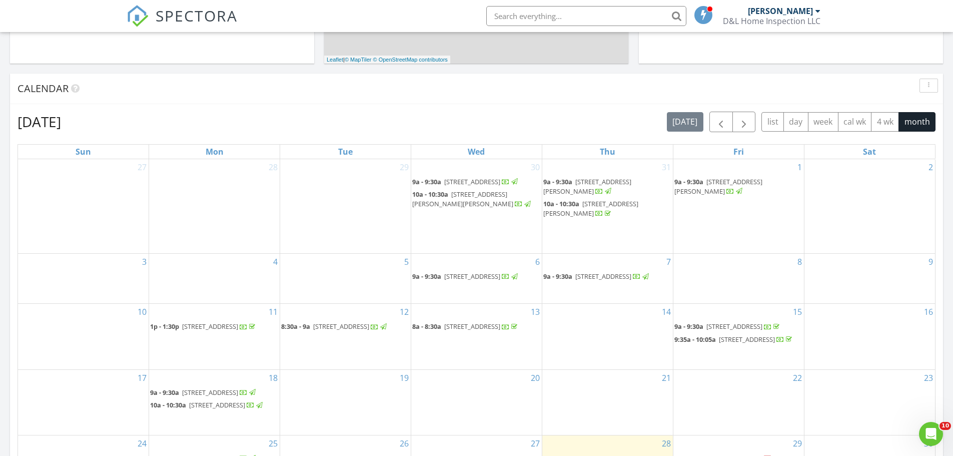
scroll to position [584, 0]
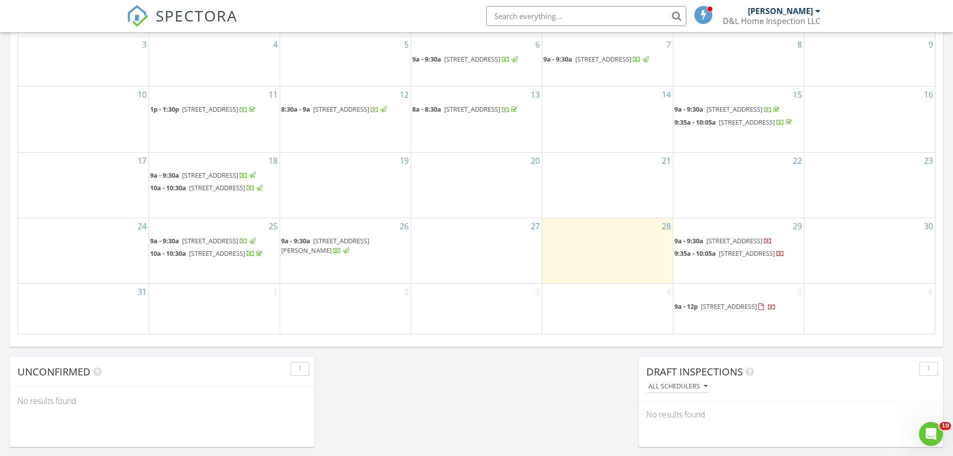
click at [730, 307] on span "[STREET_ADDRESS]" at bounding box center [729, 306] width 56 height 9
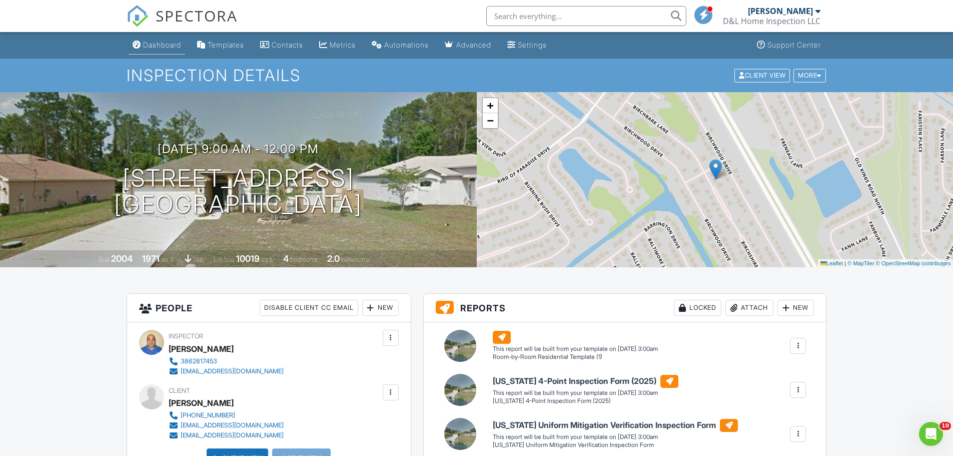
click at [168, 45] on div "Dashboard" at bounding box center [162, 45] width 38 height 9
